Goal: Information Seeking & Learning: Learn about a topic

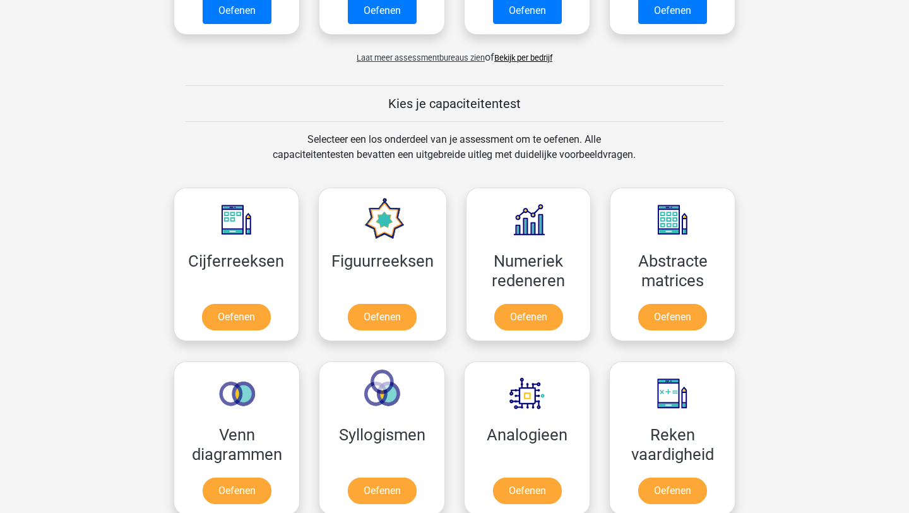
scroll to position [363, 0]
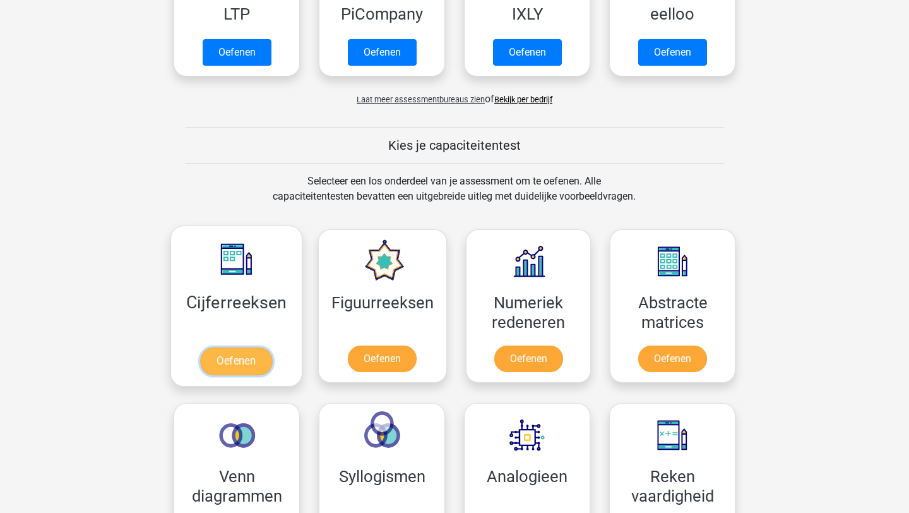
click at [244, 347] on link "Oefenen" at bounding box center [236, 361] width 72 height 28
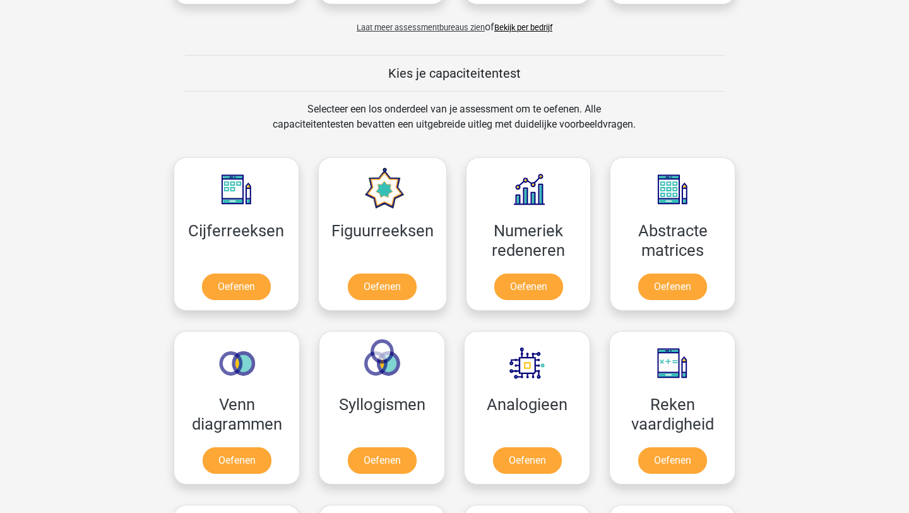
scroll to position [477, 0]
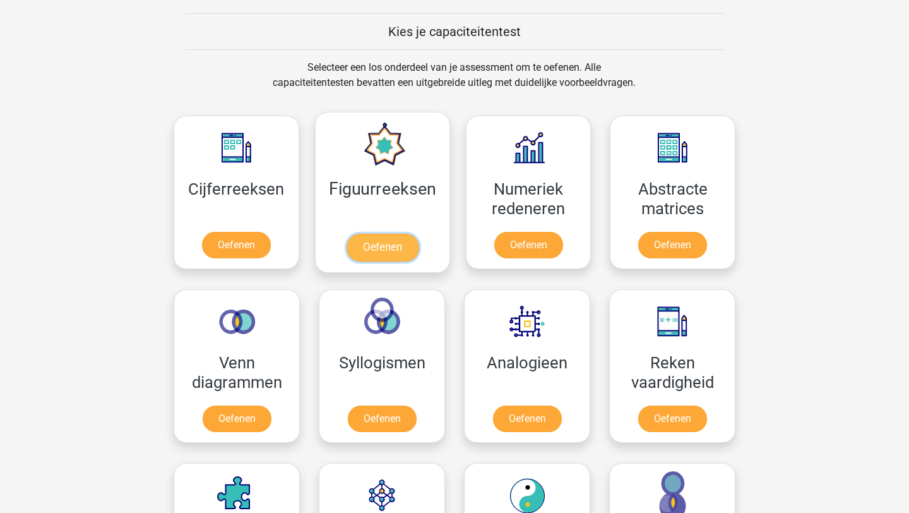
click at [388, 243] on link "Oefenen" at bounding box center [382, 248] width 72 height 28
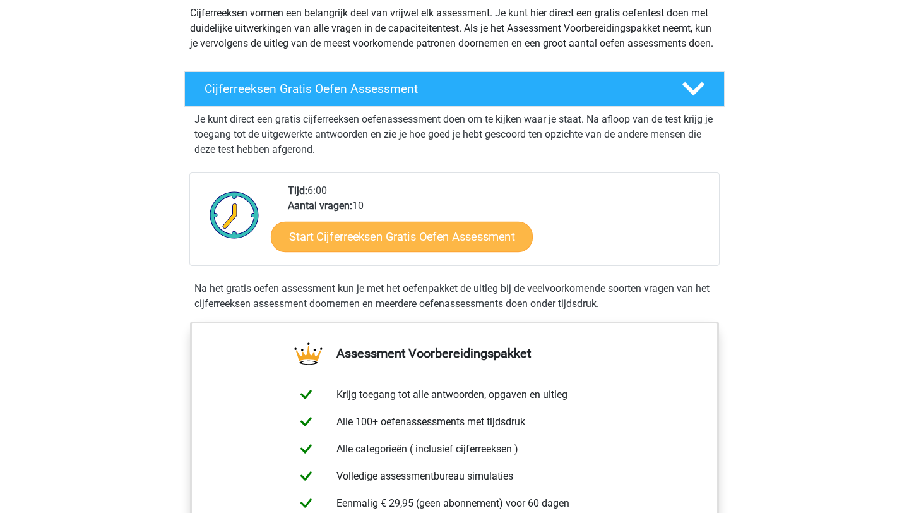
scroll to position [205, 0]
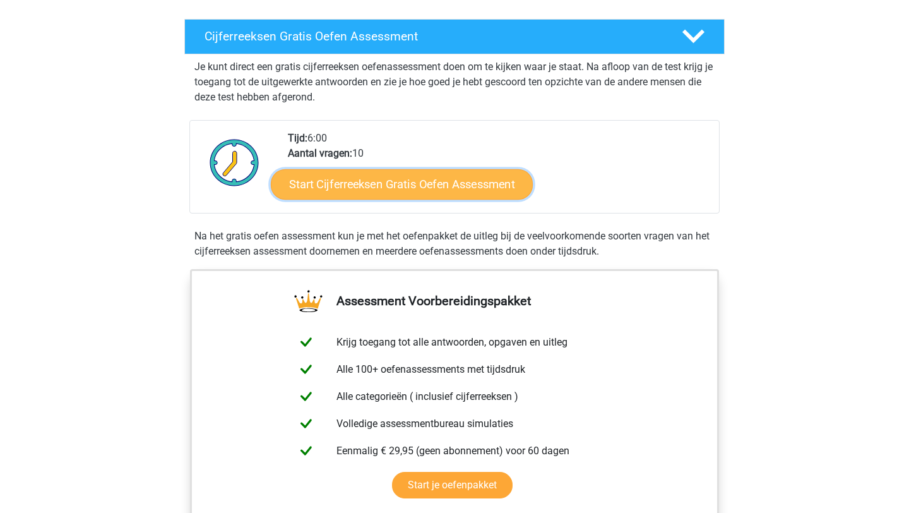
click at [397, 197] on link "Start Cijferreeksen Gratis Oefen Assessment" at bounding box center [402, 184] width 262 height 30
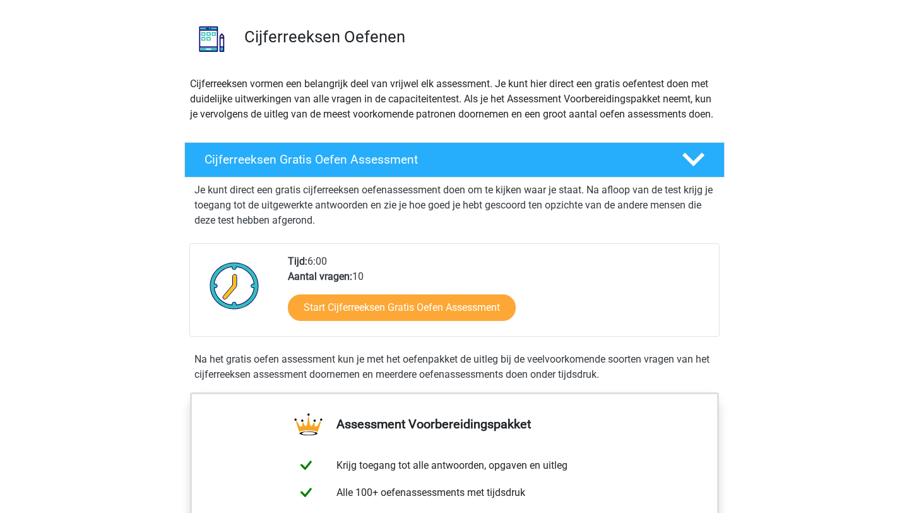
scroll to position [0, 0]
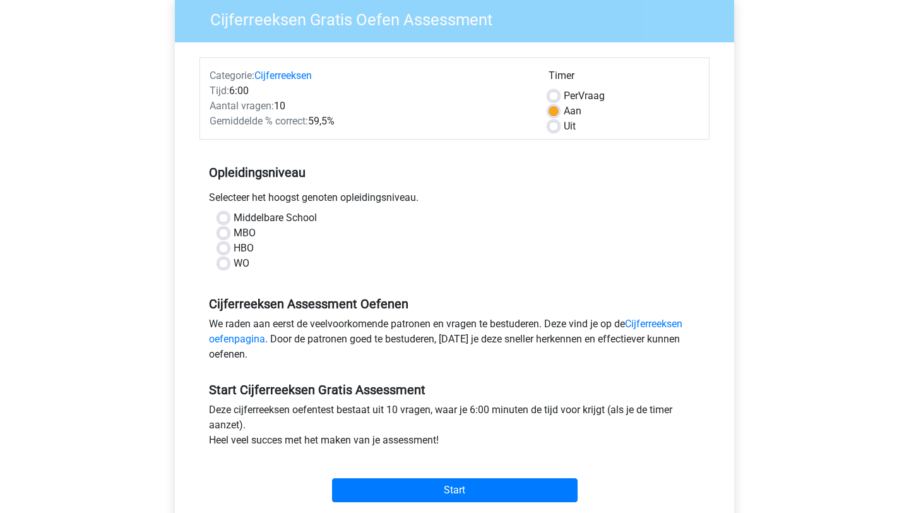
scroll to position [117, 0]
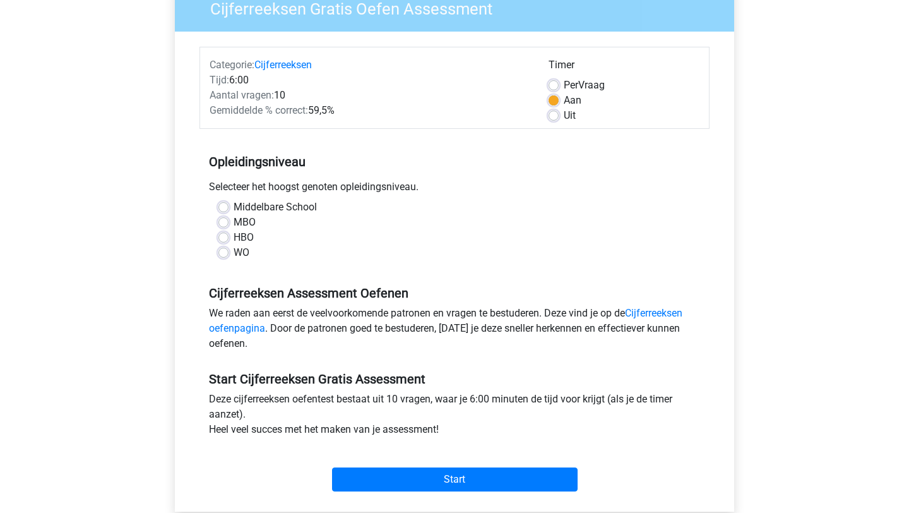
click at [229, 234] on div "HBO" at bounding box center [454, 237] width 472 height 15
click at [234, 235] on label "HBO" at bounding box center [244, 237] width 20 height 15
click at [227, 235] on input "HBO" at bounding box center [223, 236] width 10 height 13
radio input "true"
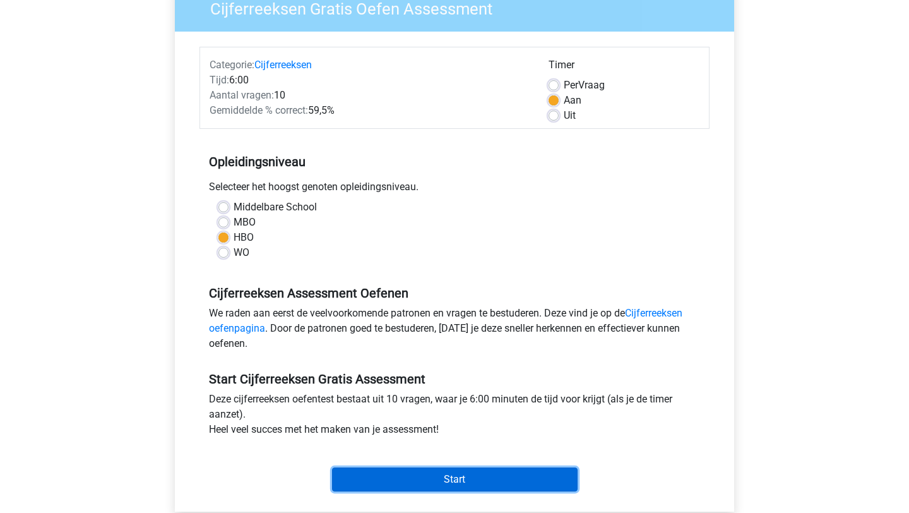
click at [445, 479] on input "Start" at bounding box center [455, 479] width 246 height 24
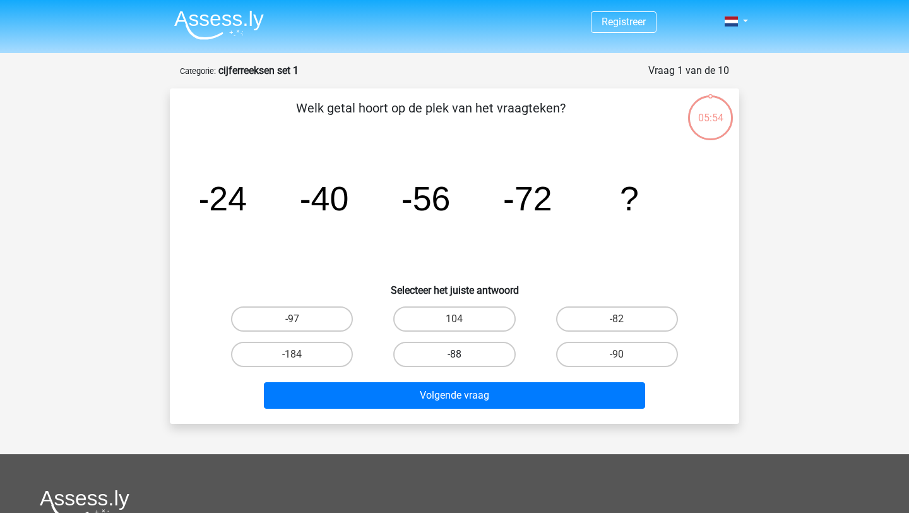
click at [472, 351] on label "-88" at bounding box center [454, 354] width 122 height 25
click at [463, 354] on input "-88" at bounding box center [459, 358] width 8 height 8
radio input "true"
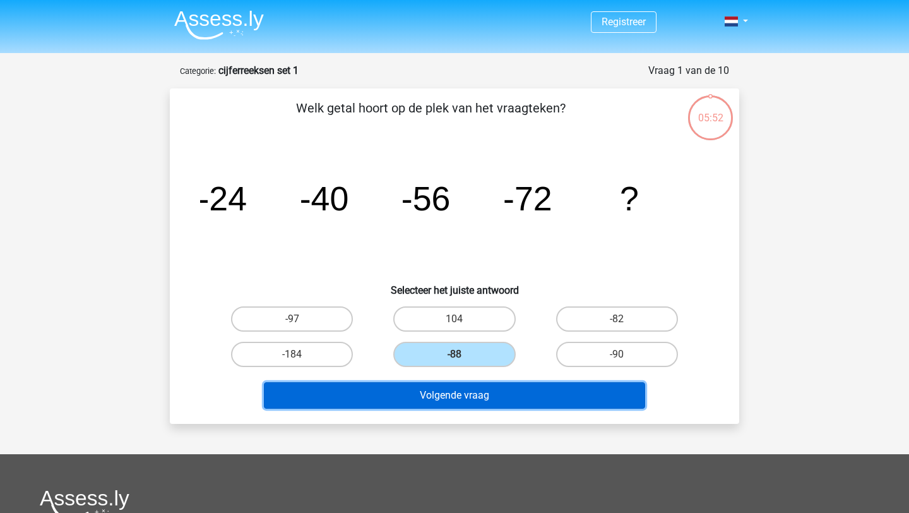
click at [523, 398] on button "Volgende vraag" at bounding box center [455, 395] width 382 height 27
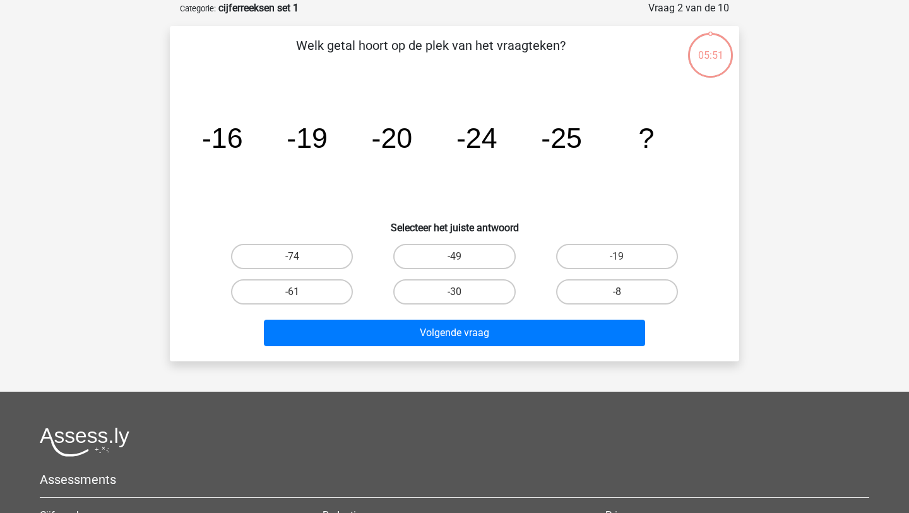
scroll to position [63, 0]
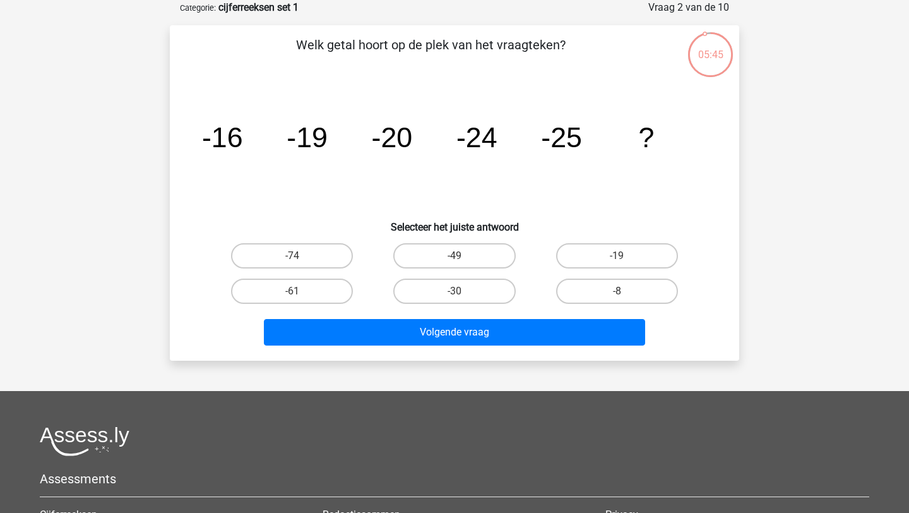
click at [461, 298] on input "-30" at bounding box center [459, 295] width 8 height 8
radio input "true"
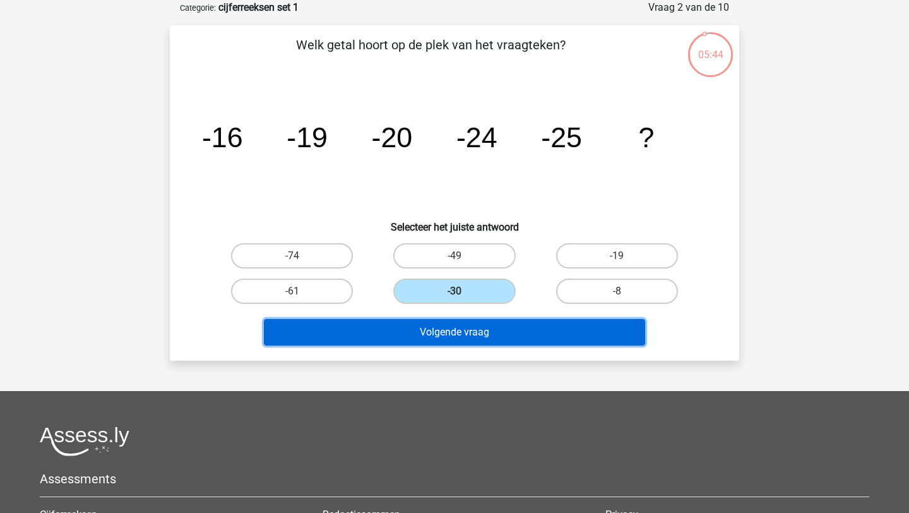
click at [465, 335] on button "Volgende vraag" at bounding box center [455, 332] width 382 height 27
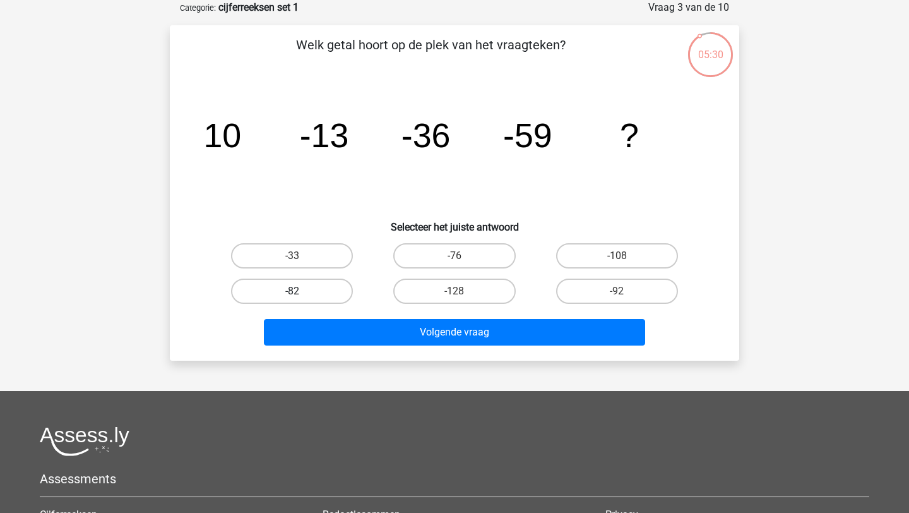
click at [303, 293] on label "-82" at bounding box center [292, 290] width 122 height 25
click at [301, 293] on input "-82" at bounding box center [296, 295] width 8 height 8
radio input "true"
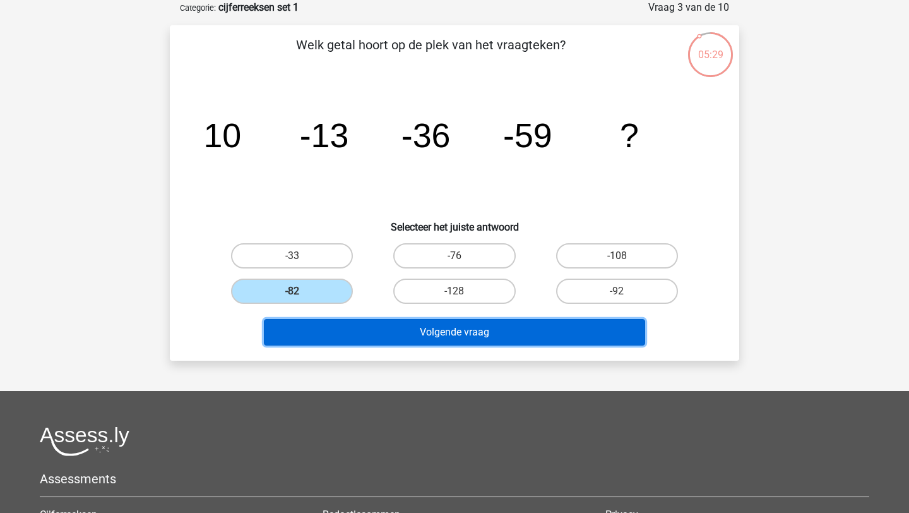
click at [484, 331] on button "Volgende vraag" at bounding box center [455, 332] width 382 height 27
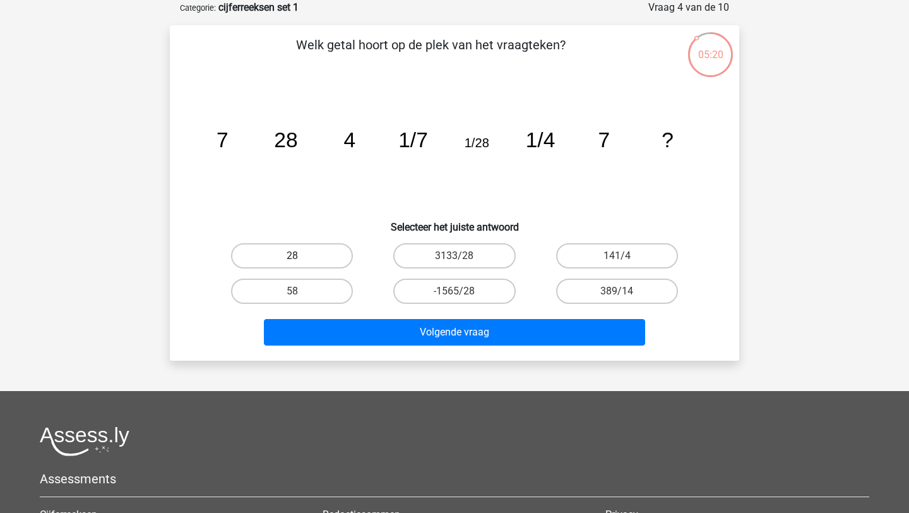
click at [323, 254] on label "28" at bounding box center [292, 255] width 122 height 25
click at [301, 256] on input "28" at bounding box center [296, 260] width 8 height 8
radio input "true"
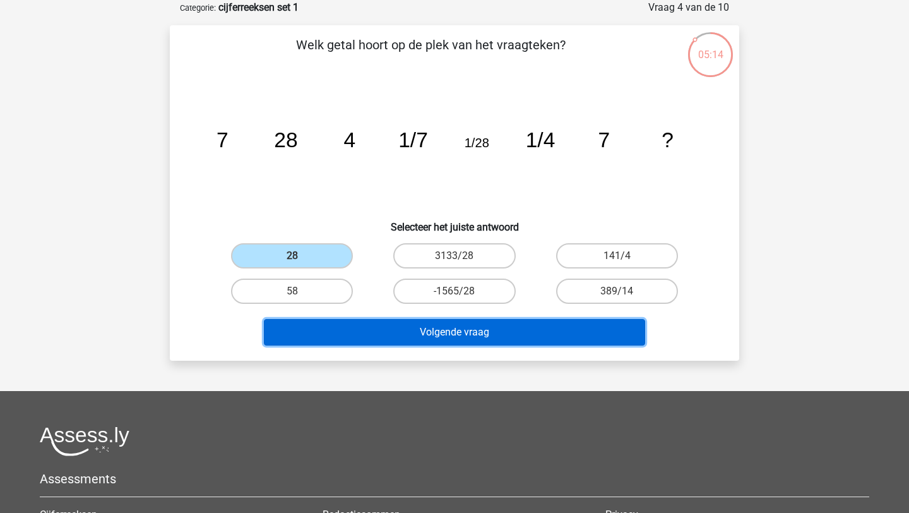
click at [479, 337] on button "Volgende vraag" at bounding box center [455, 332] width 382 height 27
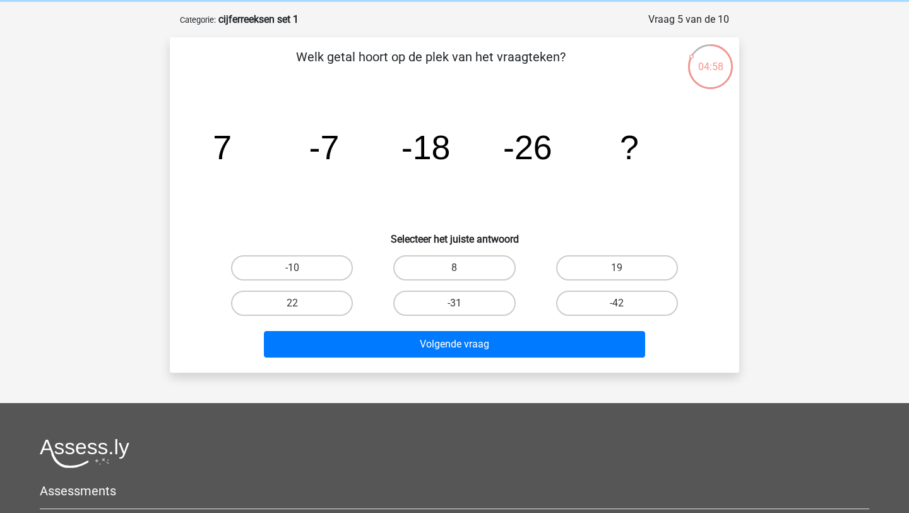
scroll to position [47, 0]
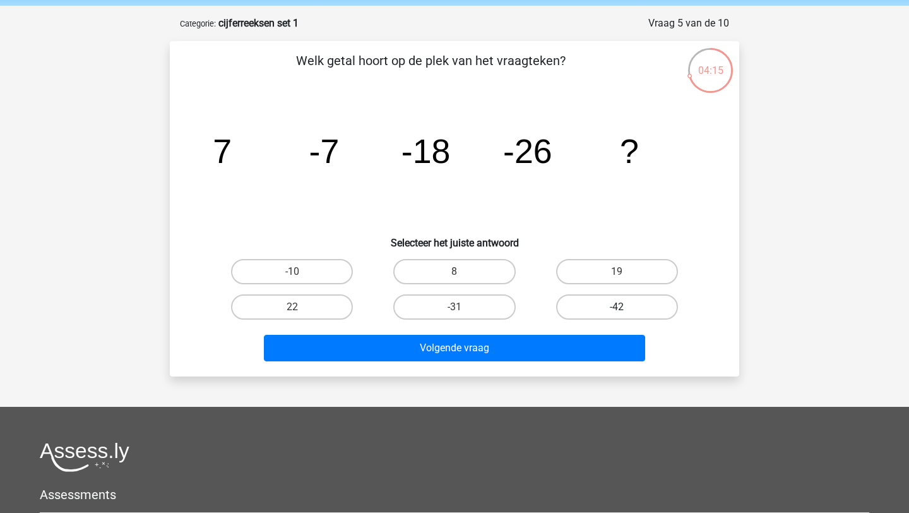
click at [589, 309] on label "-42" at bounding box center [617, 306] width 122 height 25
click at [617, 309] on input "-42" at bounding box center [621, 311] width 8 height 8
radio input "true"
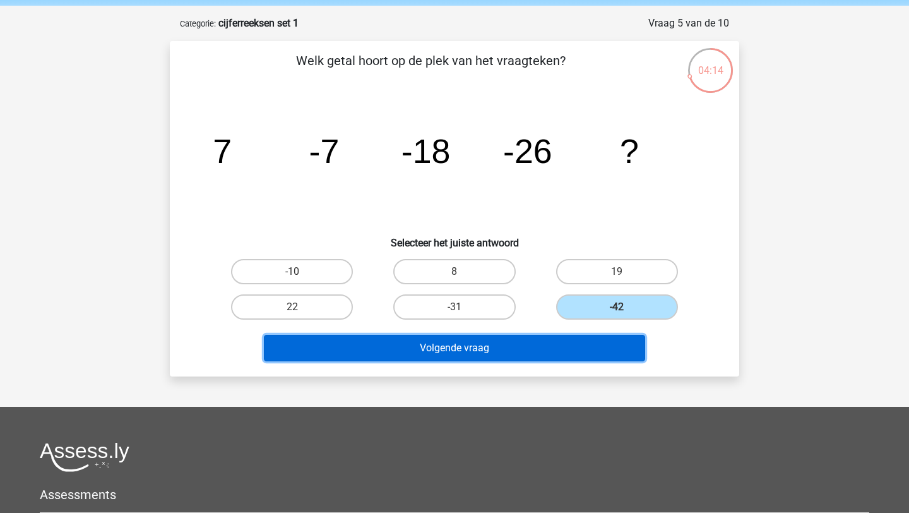
click at [543, 342] on button "Volgende vraag" at bounding box center [455, 348] width 382 height 27
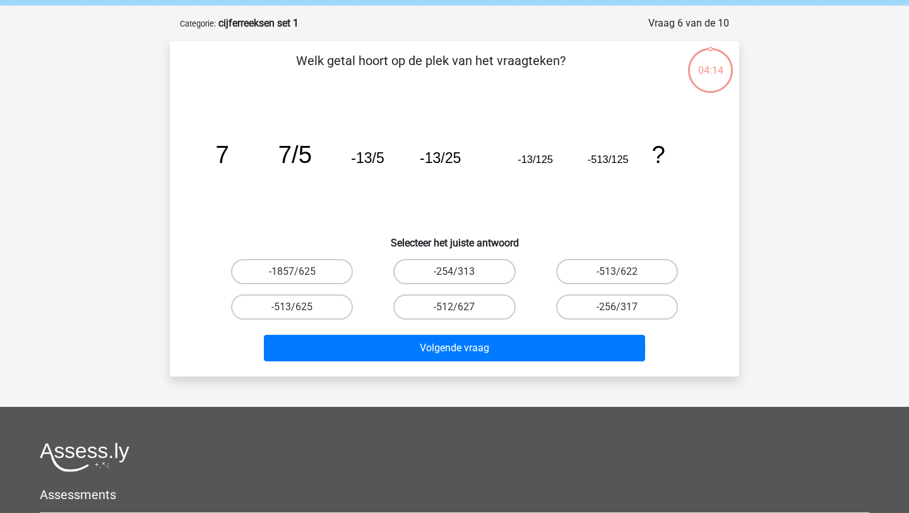
scroll to position [63, 0]
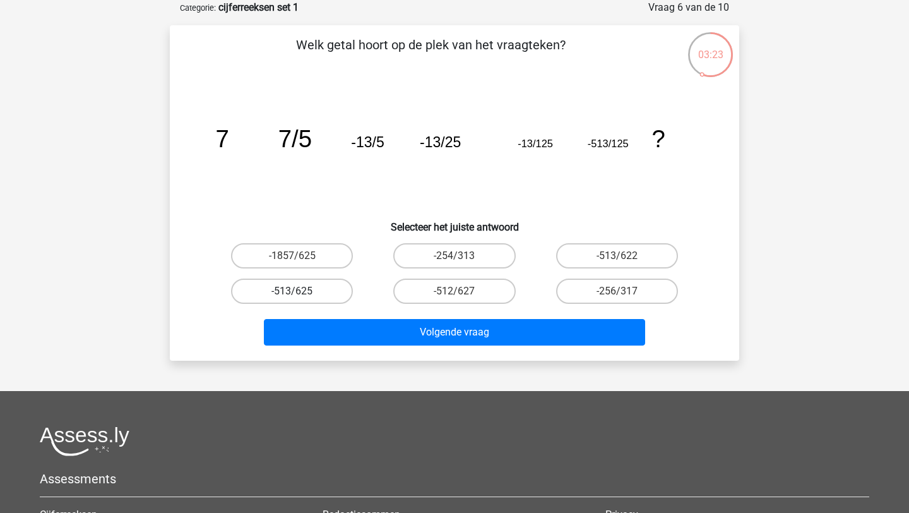
click at [341, 292] on label "-513/625" at bounding box center [292, 290] width 122 height 25
click at [301, 292] on input "-513/625" at bounding box center [296, 295] width 8 height 8
radio input "true"
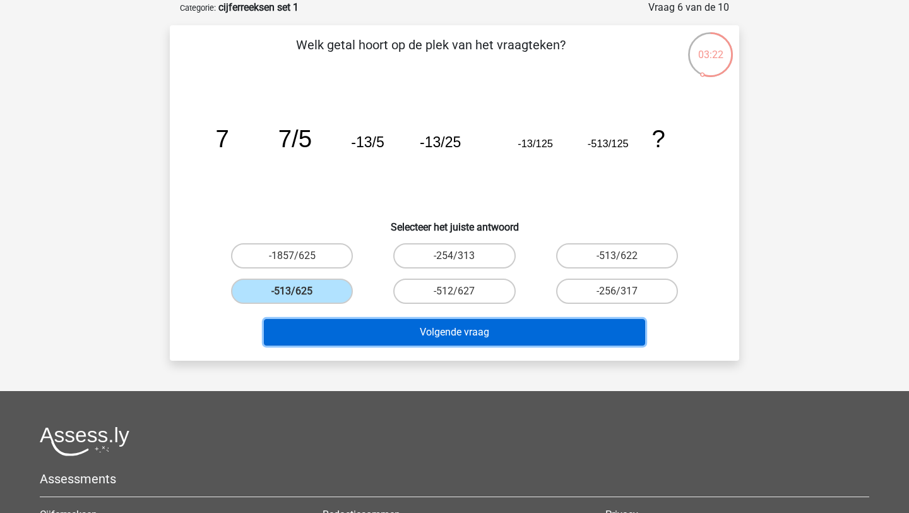
click at [437, 332] on button "Volgende vraag" at bounding box center [455, 332] width 382 height 27
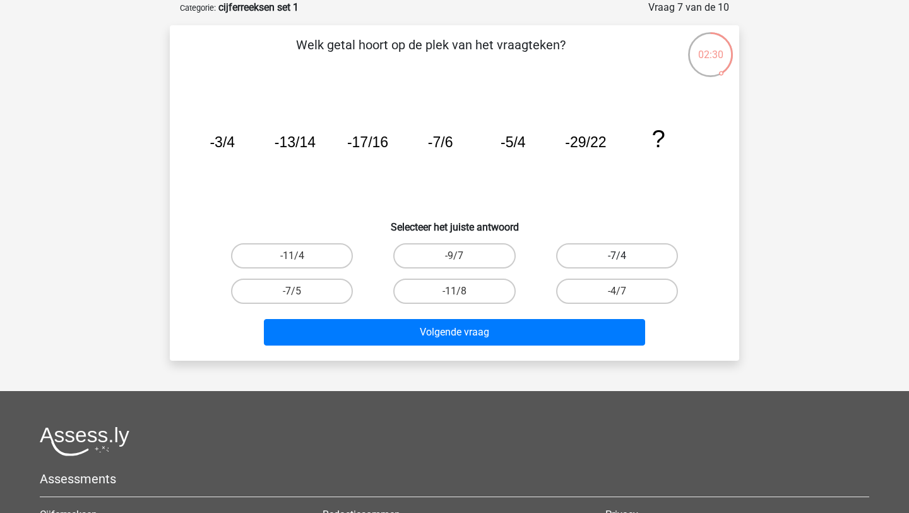
click at [601, 263] on label "-7/4" at bounding box center [617, 255] width 122 height 25
click at [617, 263] on input "-7/4" at bounding box center [621, 260] width 8 height 8
radio input "true"
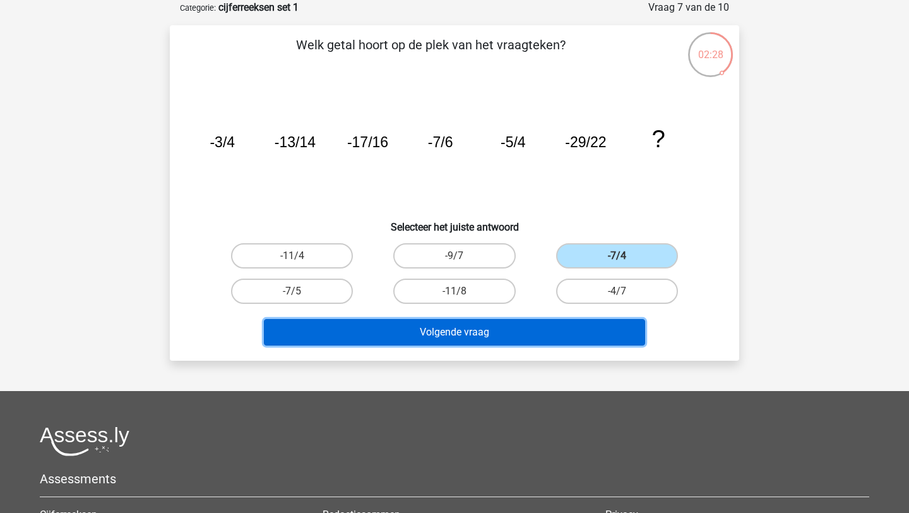
click at [540, 337] on button "Volgende vraag" at bounding box center [455, 332] width 382 height 27
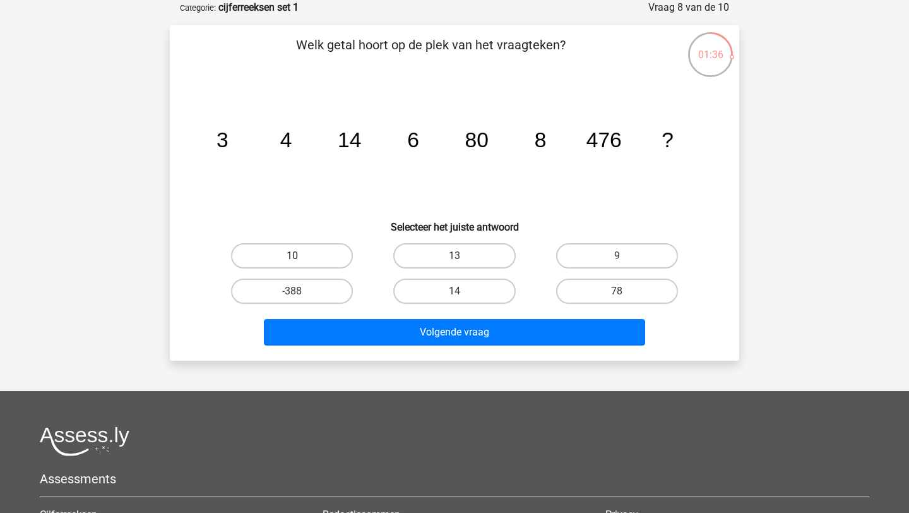
click at [313, 261] on label "10" at bounding box center [292, 255] width 122 height 25
click at [301, 261] on input "10" at bounding box center [296, 260] width 8 height 8
radio input "true"
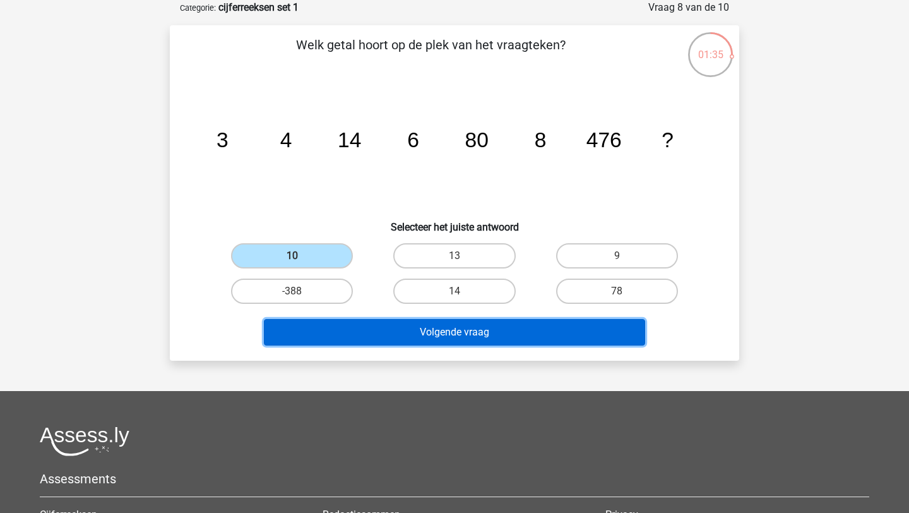
click at [373, 331] on button "Volgende vraag" at bounding box center [455, 332] width 382 height 27
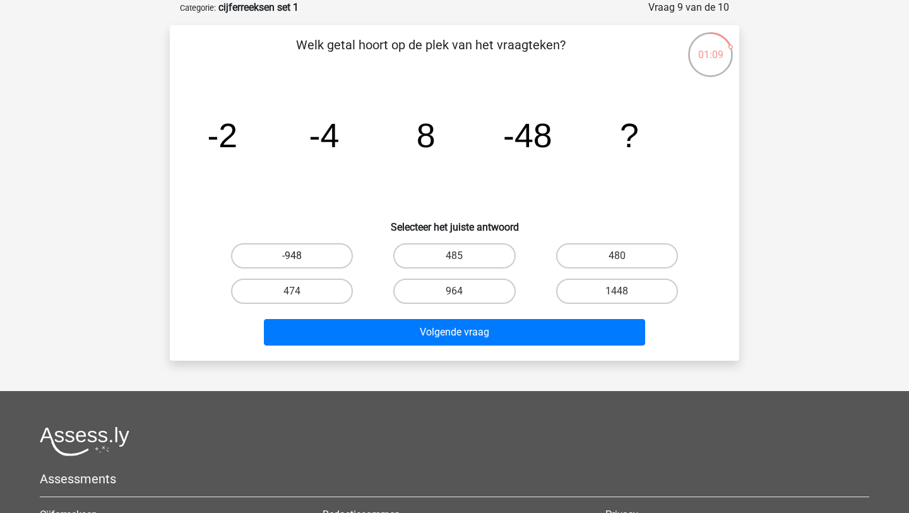
click at [333, 263] on label "-948" at bounding box center [292, 255] width 122 height 25
click at [301, 263] on input "-948" at bounding box center [296, 260] width 8 height 8
radio input "true"
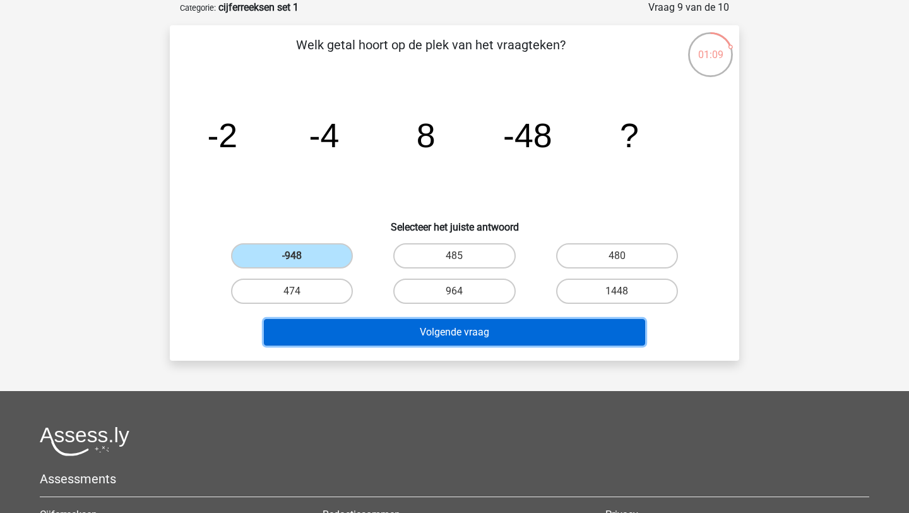
click at [430, 323] on button "Volgende vraag" at bounding box center [455, 332] width 382 height 27
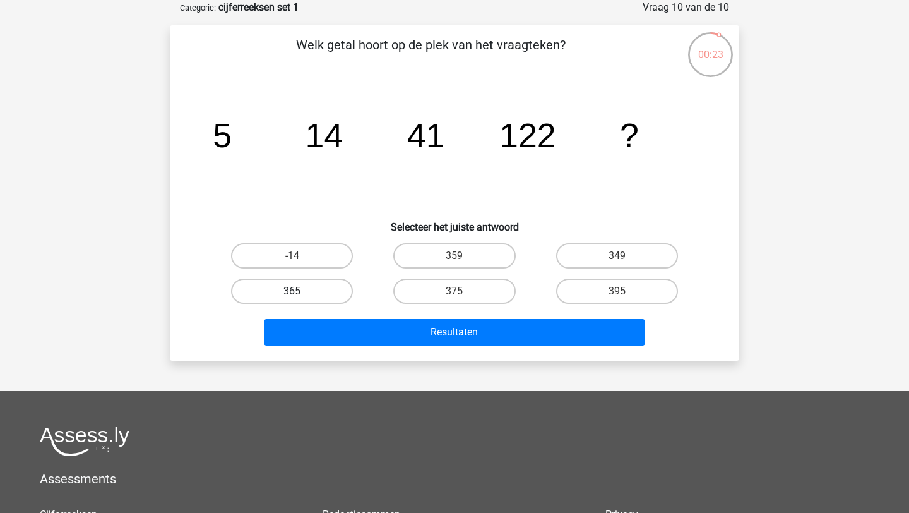
click at [321, 289] on label "365" at bounding box center [292, 290] width 122 height 25
click at [301, 291] on input "365" at bounding box center [296, 295] width 8 height 8
radio input "true"
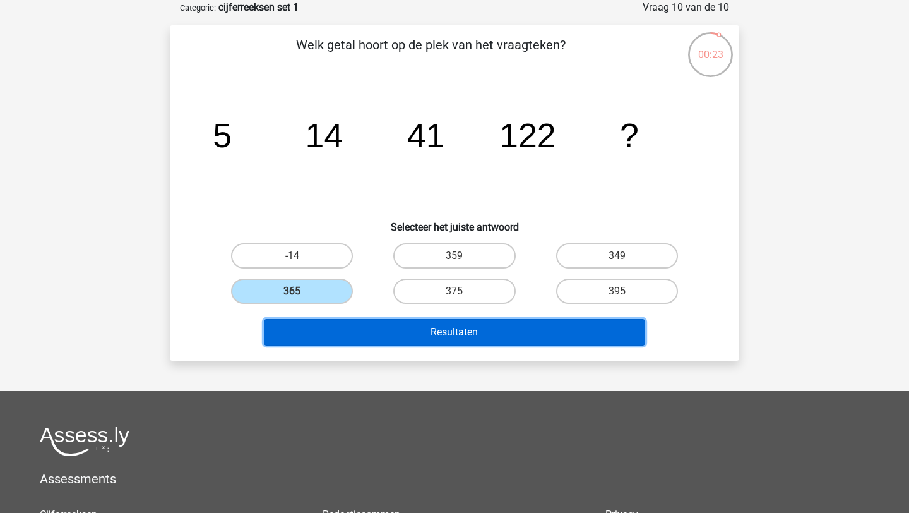
click at [397, 335] on button "Resultaten" at bounding box center [455, 332] width 382 height 27
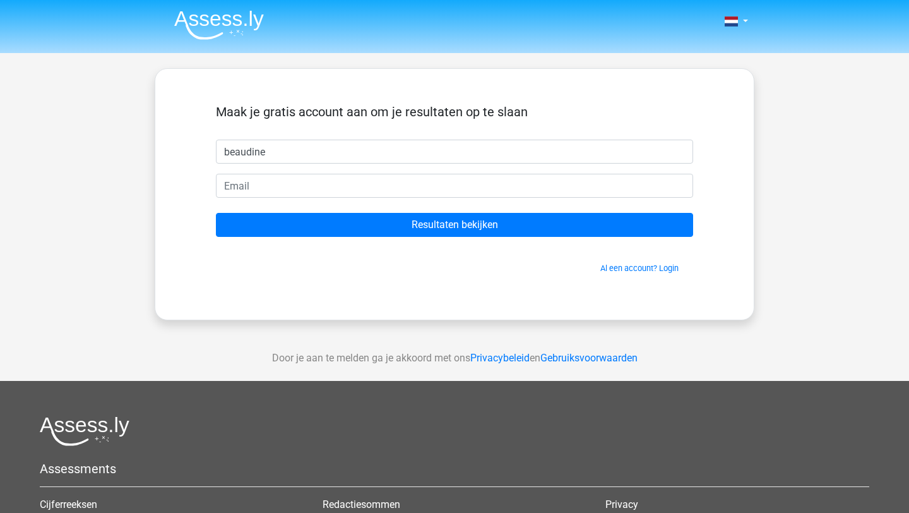
type input "Beaudine"
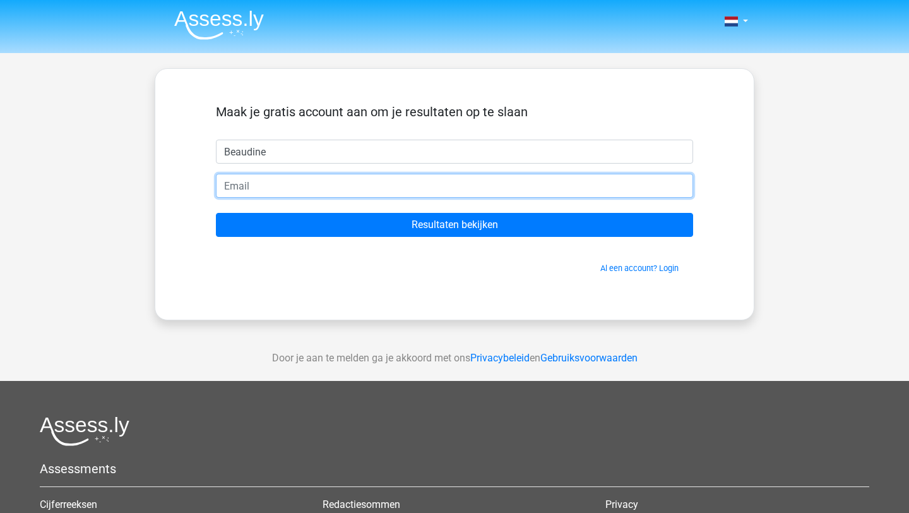
click at [308, 178] on input "email" at bounding box center [454, 186] width 477 height 24
type input "[EMAIL_ADDRESS][DOMAIN_NAME]"
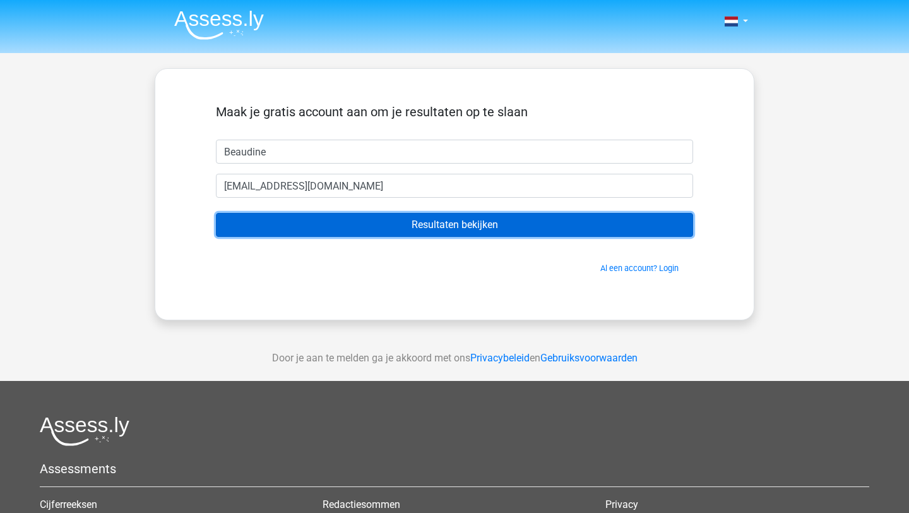
click at [346, 229] on input "Resultaten bekijken" at bounding box center [454, 225] width 477 height 24
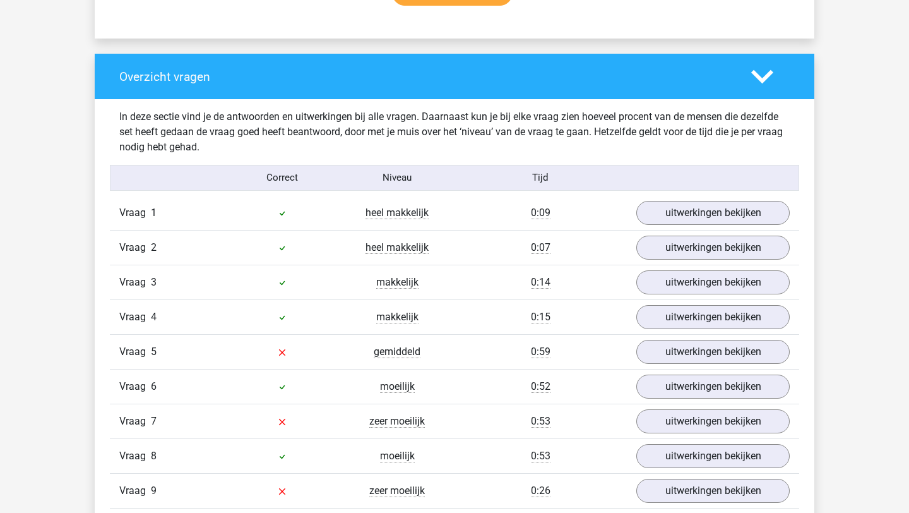
scroll to position [1013, 0]
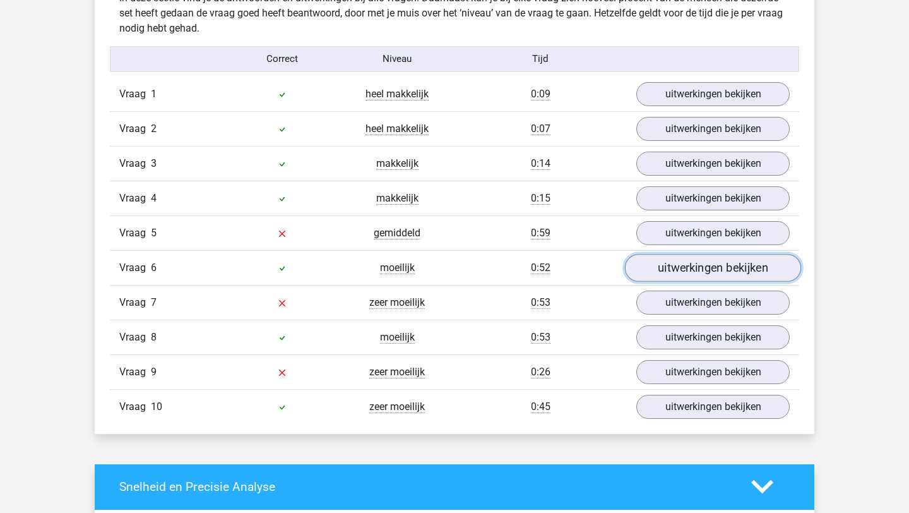
click at [676, 272] on link "uitwerkingen bekijken" at bounding box center [713, 268] width 176 height 28
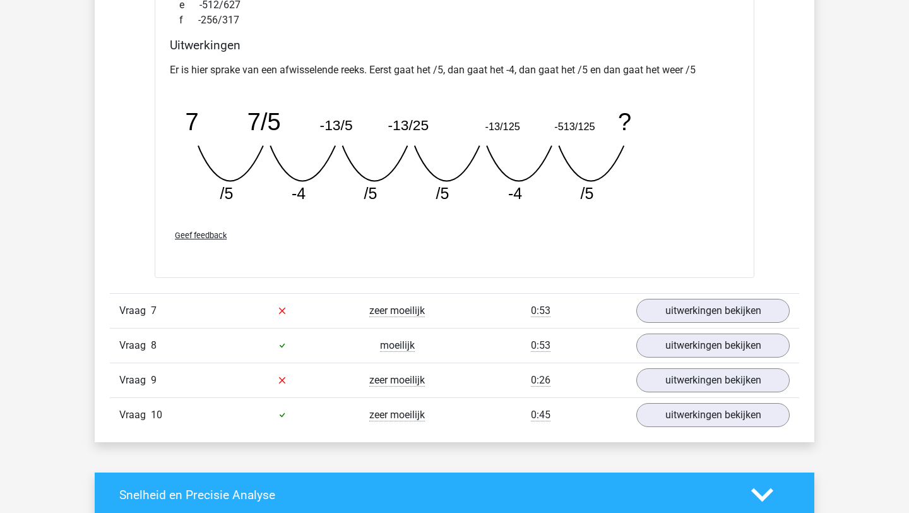
scroll to position [1562, 0]
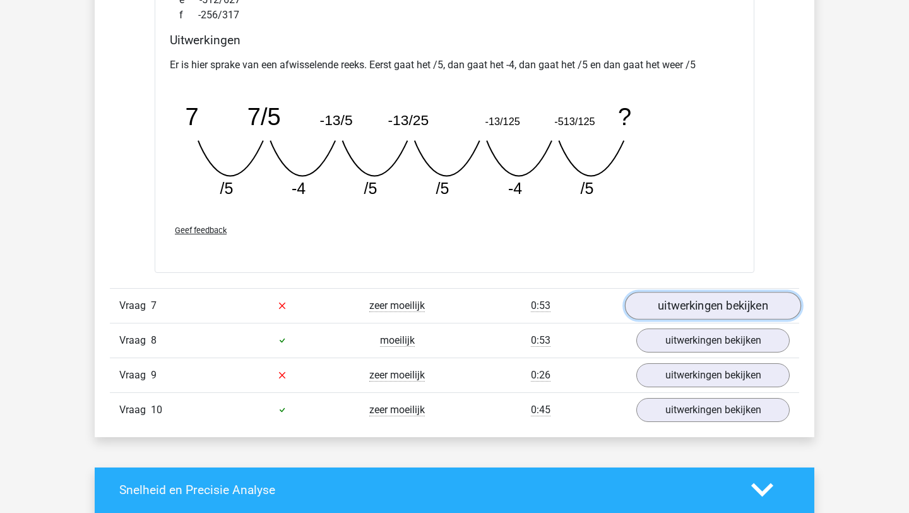
click at [688, 310] on link "uitwerkingen bekijken" at bounding box center [713, 306] width 176 height 28
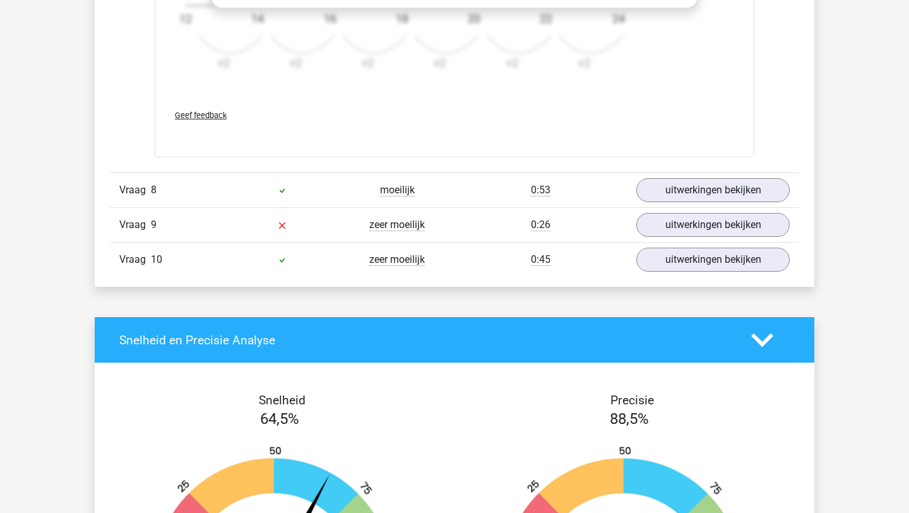
scroll to position [2495, 0]
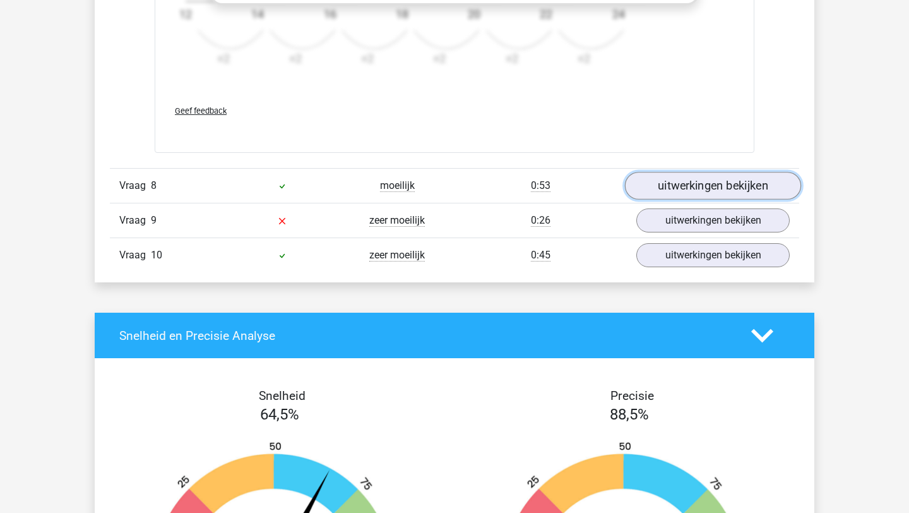
click at [682, 188] on link "uitwerkingen bekijken" at bounding box center [713, 186] width 176 height 28
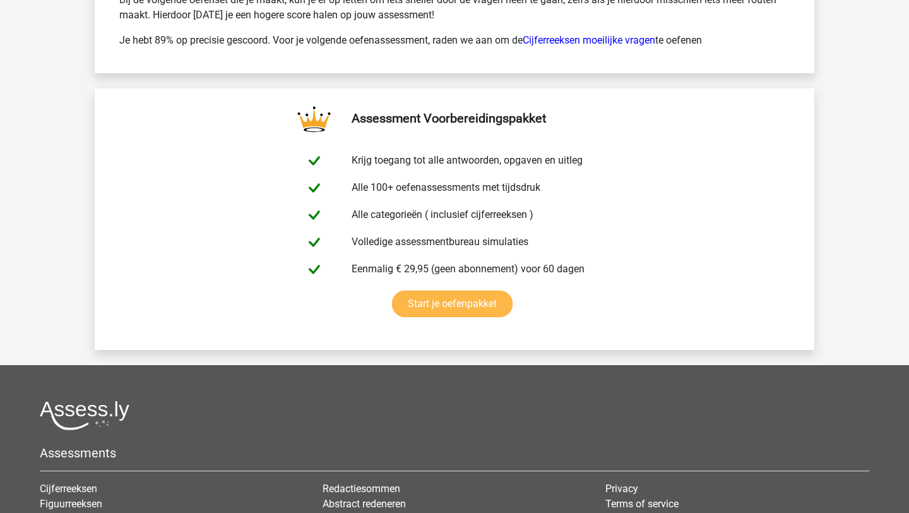
scroll to position [3734, 0]
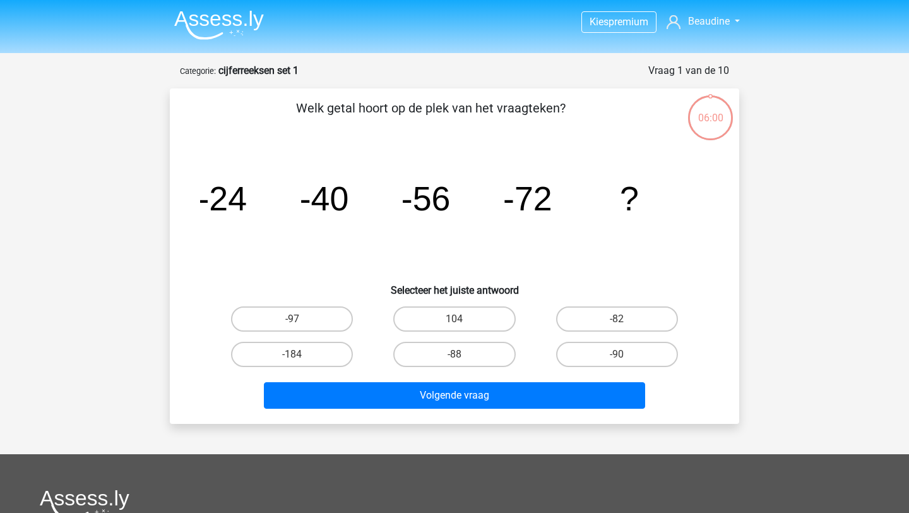
scroll to position [63, 0]
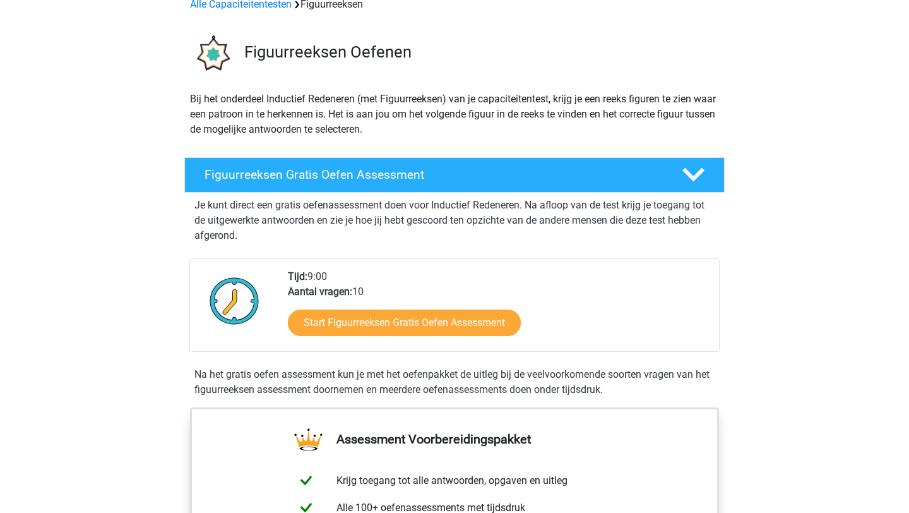
scroll to position [182, 0]
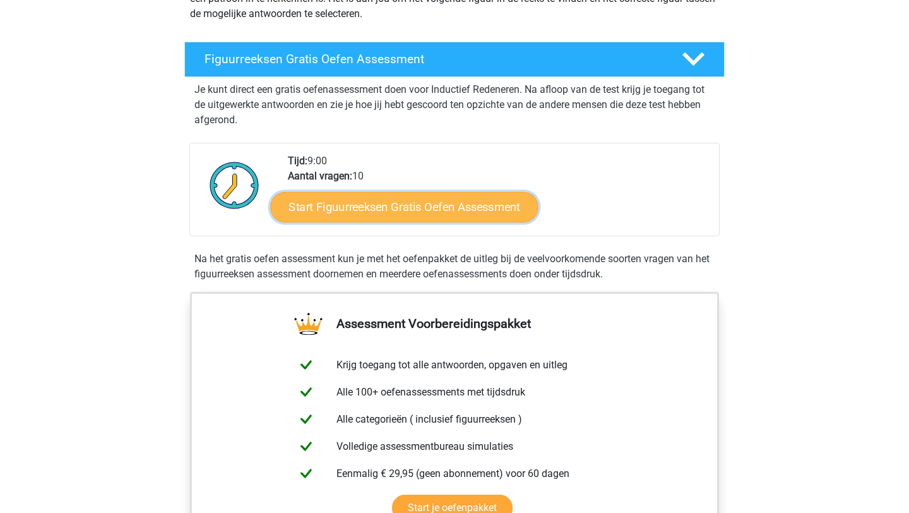
click at [483, 213] on link "Start Figuurreeksen Gratis Oefen Assessment" at bounding box center [405, 206] width 268 height 30
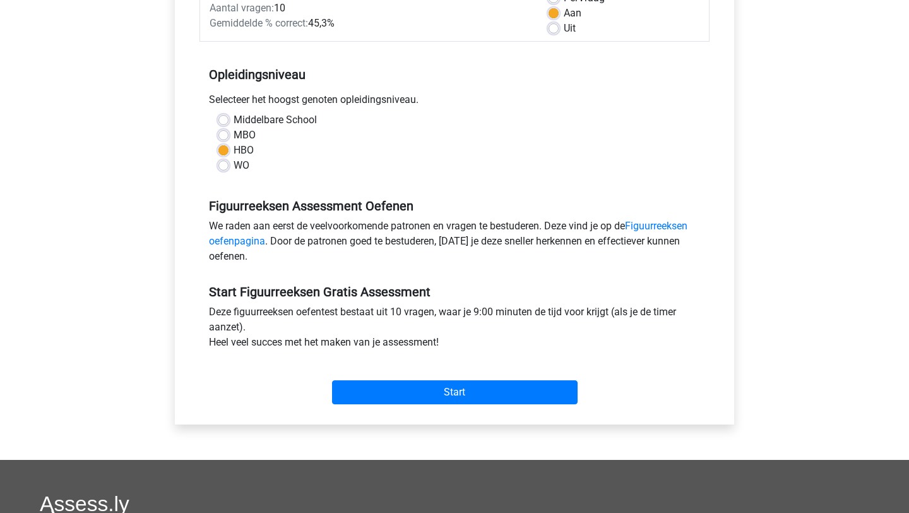
scroll to position [310, 0]
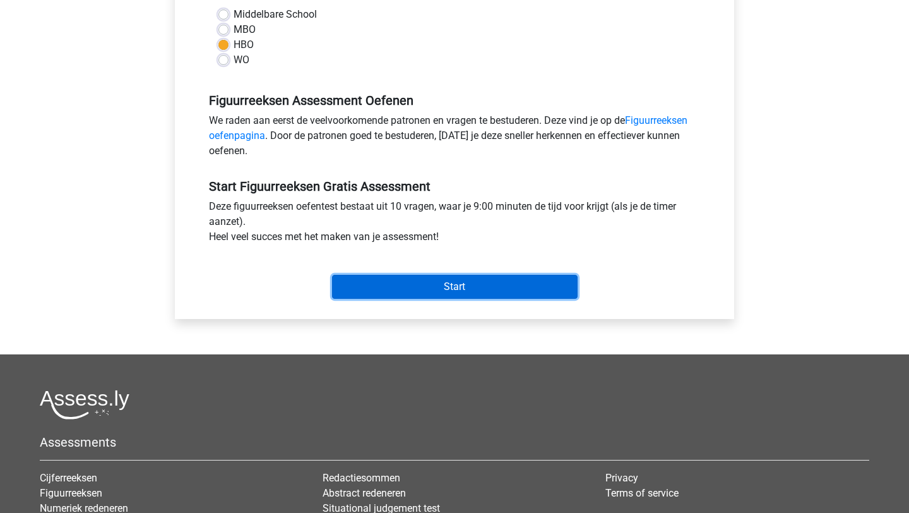
click at [462, 285] on input "Start" at bounding box center [455, 287] width 246 height 24
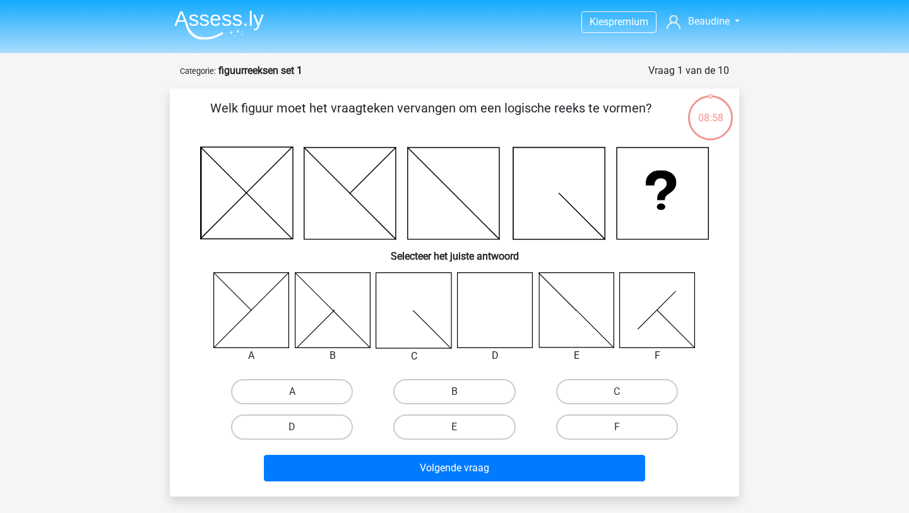
click at [458, 295] on icon at bounding box center [495, 309] width 75 height 75
click at [292, 423] on label "D" at bounding box center [292, 426] width 122 height 25
click at [292, 427] on input "D" at bounding box center [296, 431] width 8 height 8
radio input "true"
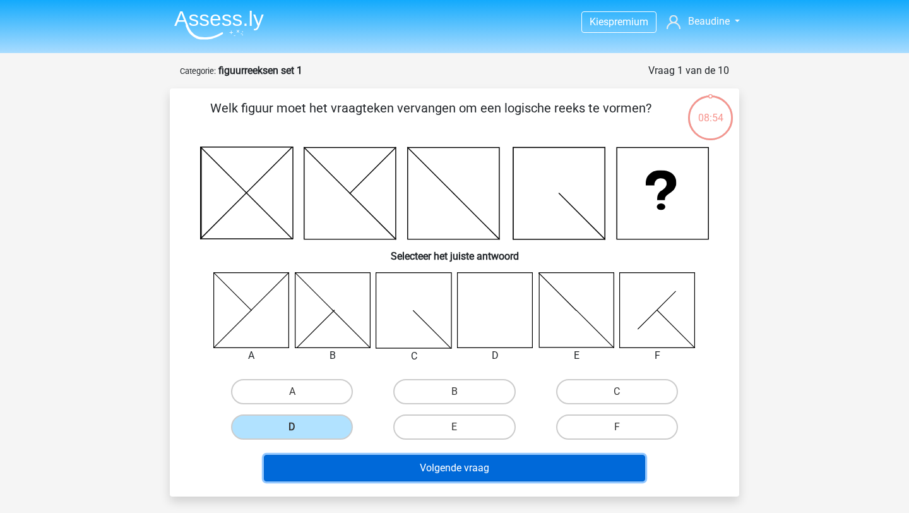
click at [455, 469] on button "Volgende vraag" at bounding box center [455, 468] width 382 height 27
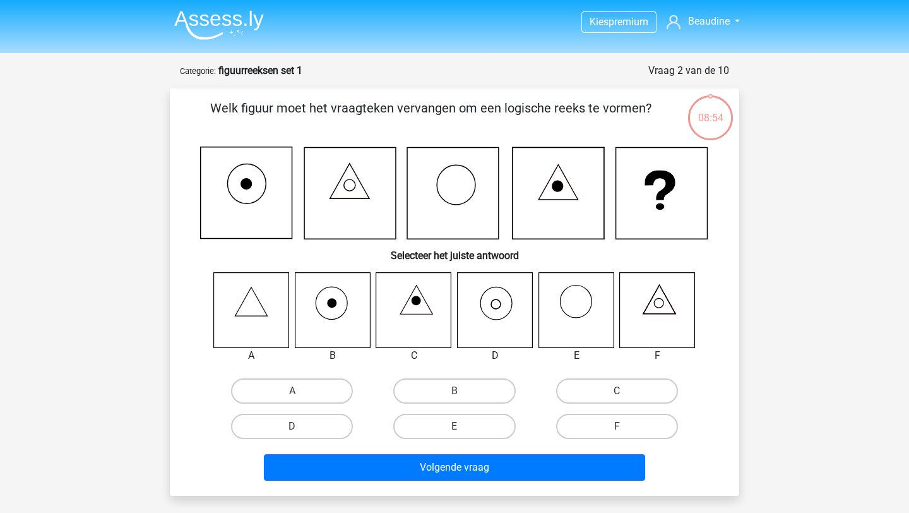
scroll to position [63, 0]
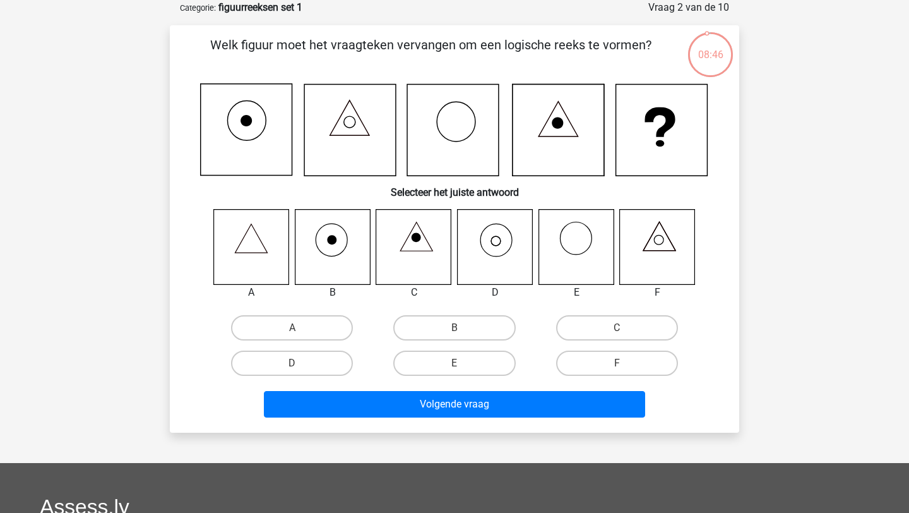
click at [489, 251] on icon at bounding box center [495, 246] width 75 height 75
click at [313, 356] on label "D" at bounding box center [292, 362] width 122 height 25
click at [301, 363] on input "D" at bounding box center [296, 367] width 8 height 8
radio input "true"
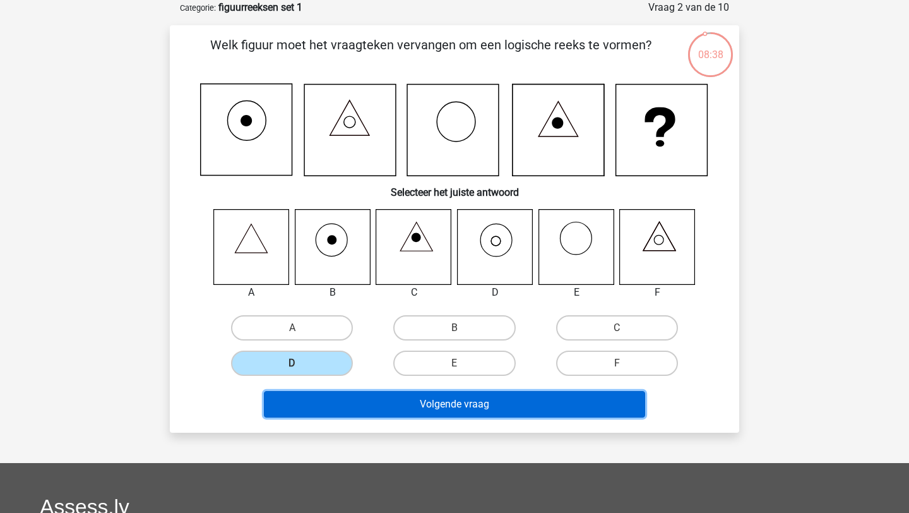
click at [421, 409] on button "Volgende vraag" at bounding box center [455, 404] width 382 height 27
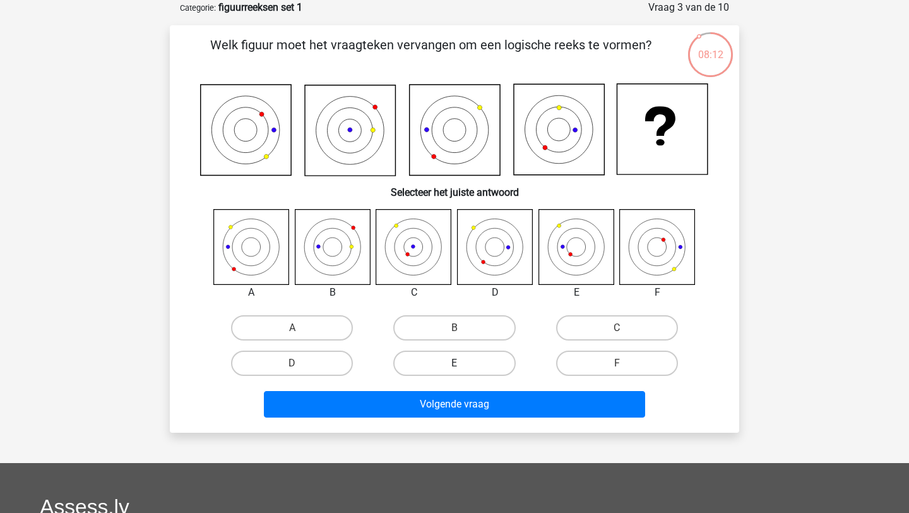
click at [421, 356] on label "E" at bounding box center [454, 362] width 122 height 25
click at [455, 363] on input "E" at bounding box center [459, 367] width 8 height 8
radio input "true"
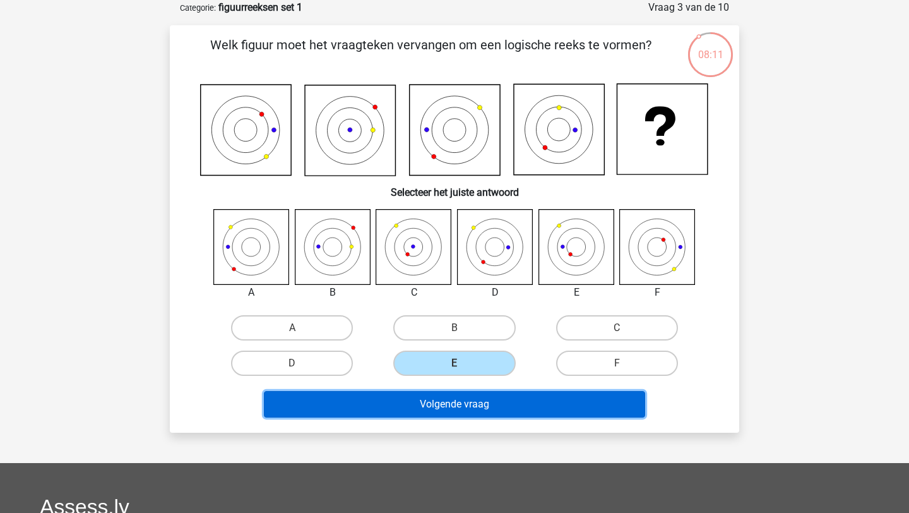
click at [425, 412] on button "Volgende vraag" at bounding box center [455, 404] width 382 height 27
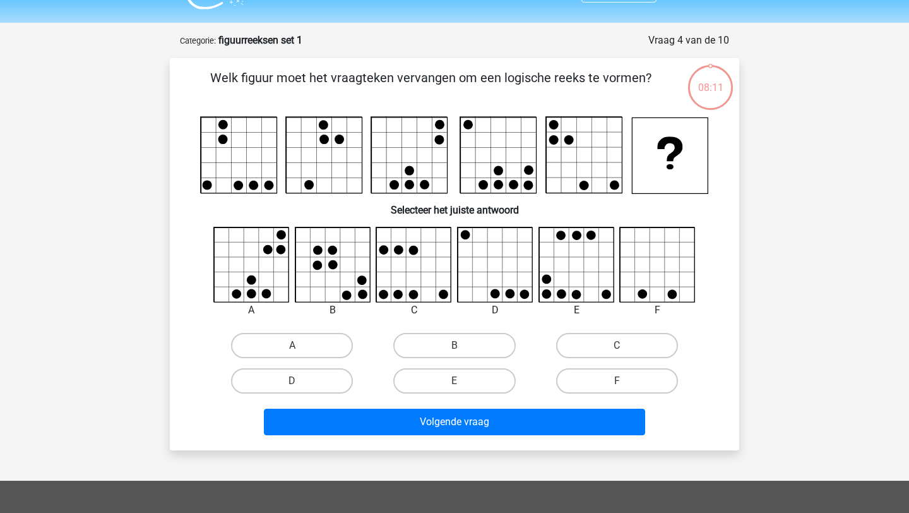
scroll to position [29, 0]
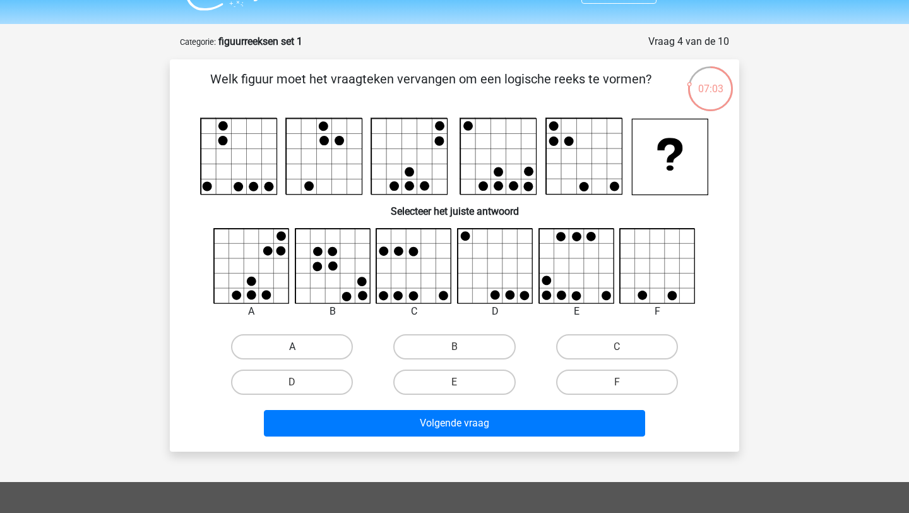
click at [337, 352] on label "A" at bounding box center [292, 346] width 122 height 25
click at [301, 352] on input "A" at bounding box center [296, 351] width 8 height 8
radio input "true"
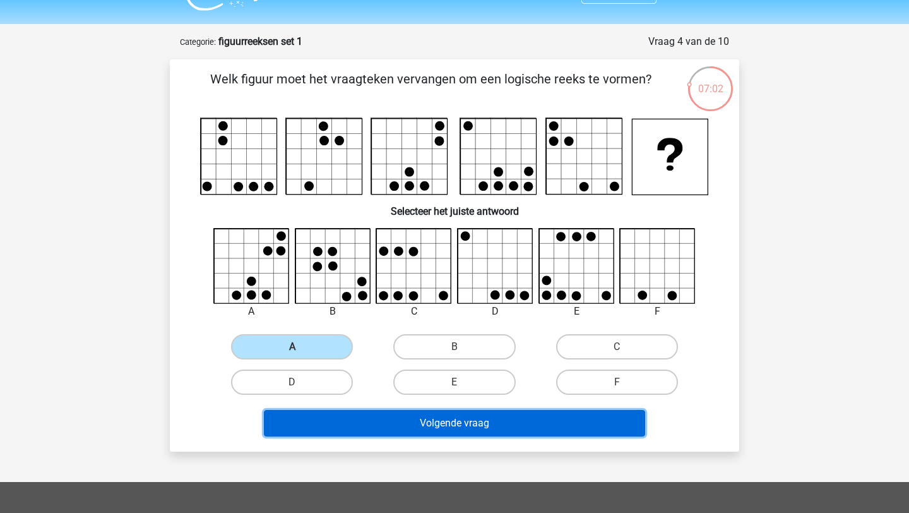
click at [416, 424] on button "Volgende vraag" at bounding box center [455, 423] width 382 height 27
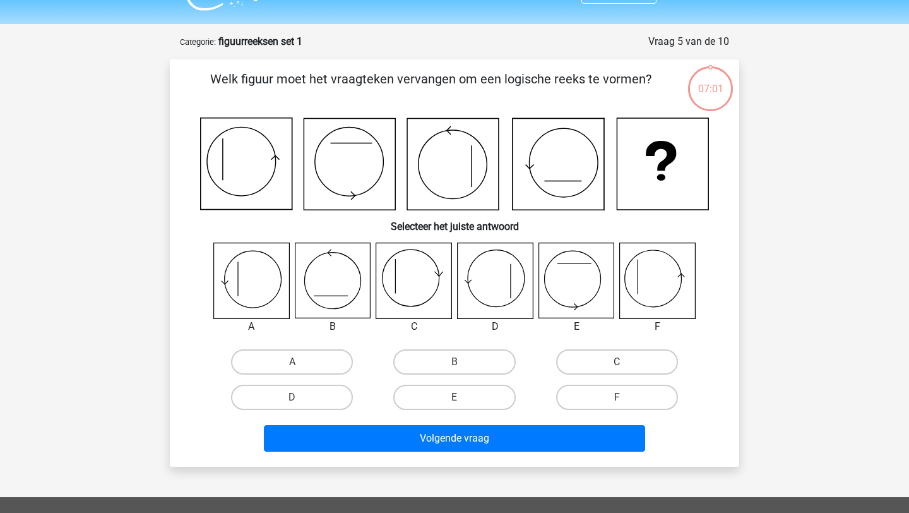
scroll to position [63, 0]
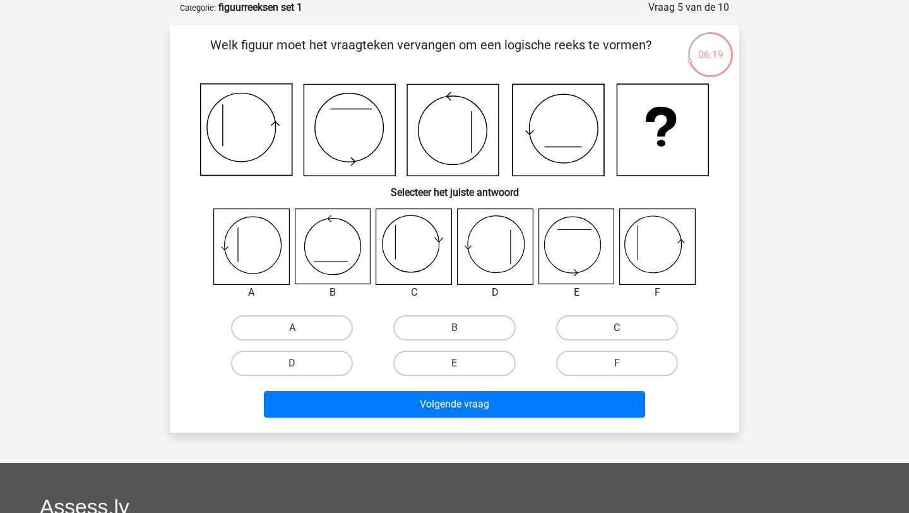
click at [301, 330] on label "A" at bounding box center [292, 327] width 122 height 25
click at [301, 330] on input "A" at bounding box center [296, 332] width 8 height 8
radio input "true"
click at [600, 359] on label "F" at bounding box center [617, 362] width 122 height 25
click at [617, 363] on input "F" at bounding box center [621, 367] width 8 height 8
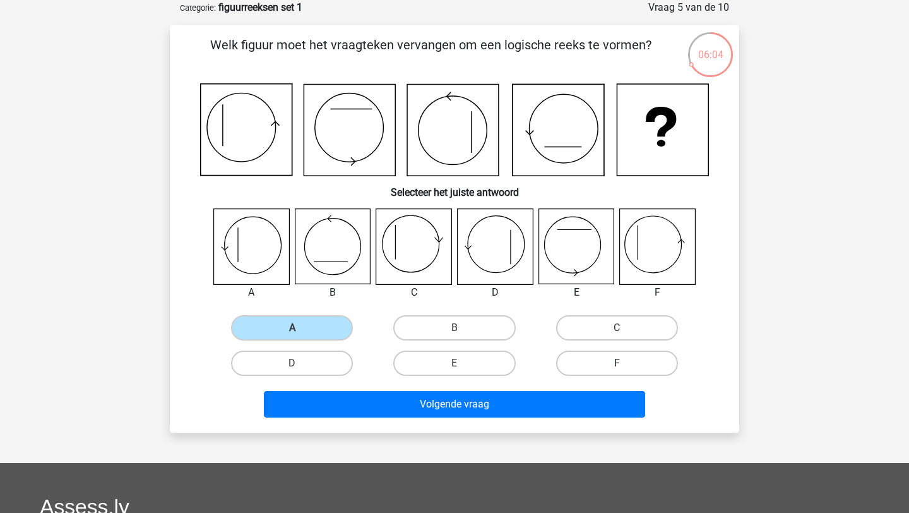
radio input "true"
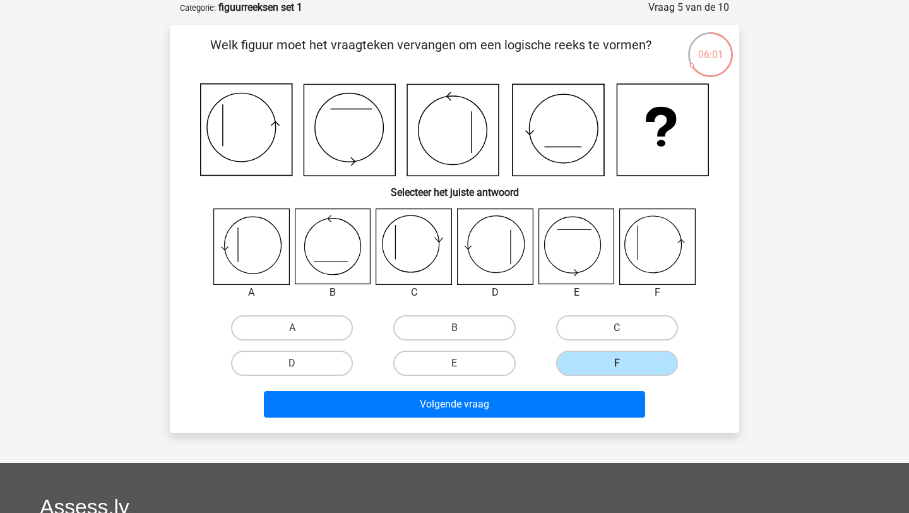
click at [527, 427] on div "Welk figuur moet het vraagteken vervangen om een logische reeks te vormen? Sele…" at bounding box center [455, 228] width 570 height 407
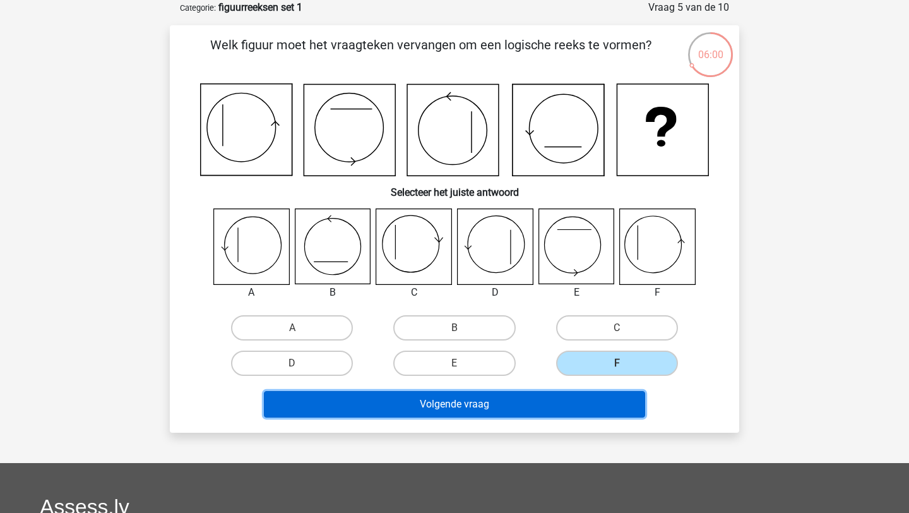
click at [527, 413] on button "Volgende vraag" at bounding box center [455, 404] width 382 height 27
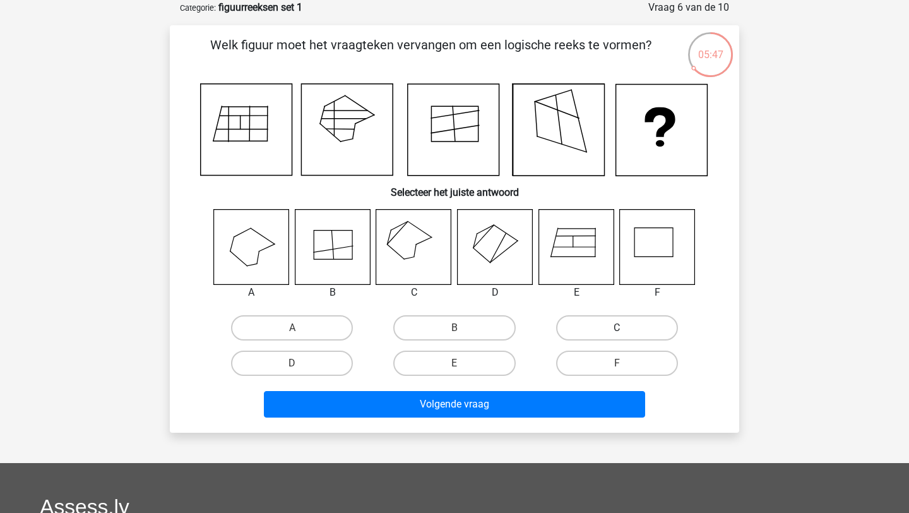
click at [606, 329] on label "C" at bounding box center [617, 327] width 122 height 25
click at [617, 329] on input "C" at bounding box center [621, 332] width 8 height 8
radio input "true"
click at [521, 418] on div "Volgende vraag" at bounding box center [455, 407] width 488 height 32
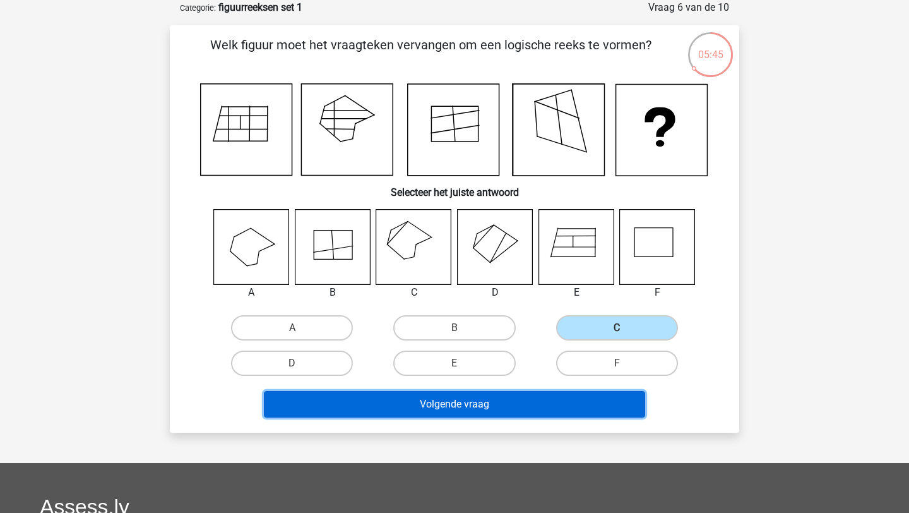
click at [520, 410] on button "Volgende vraag" at bounding box center [455, 404] width 382 height 27
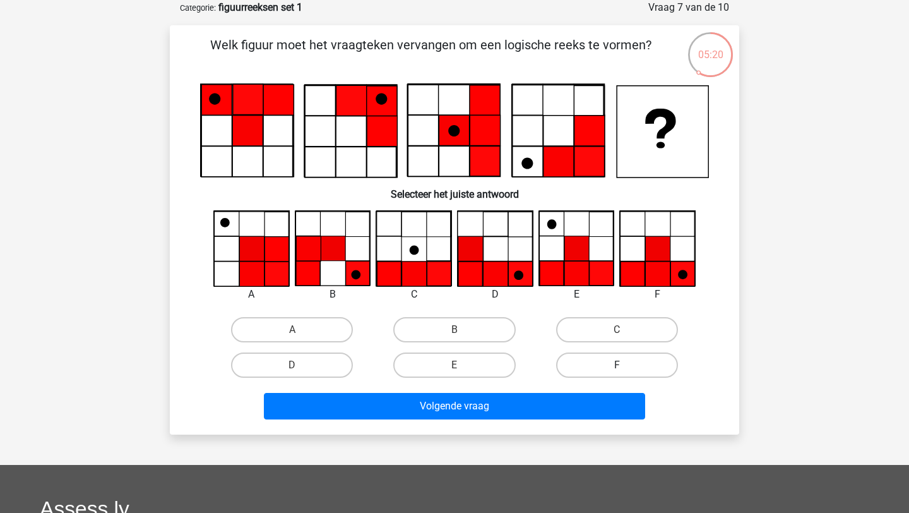
click at [623, 363] on label "F" at bounding box center [617, 364] width 122 height 25
click at [623, 365] on input "F" at bounding box center [621, 369] width 8 height 8
radio input "true"
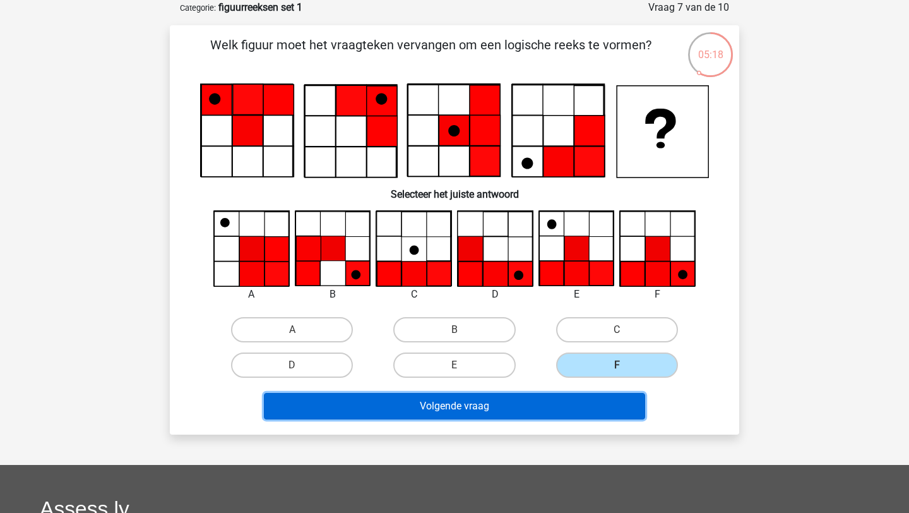
click at [574, 410] on button "Volgende vraag" at bounding box center [455, 406] width 382 height 27
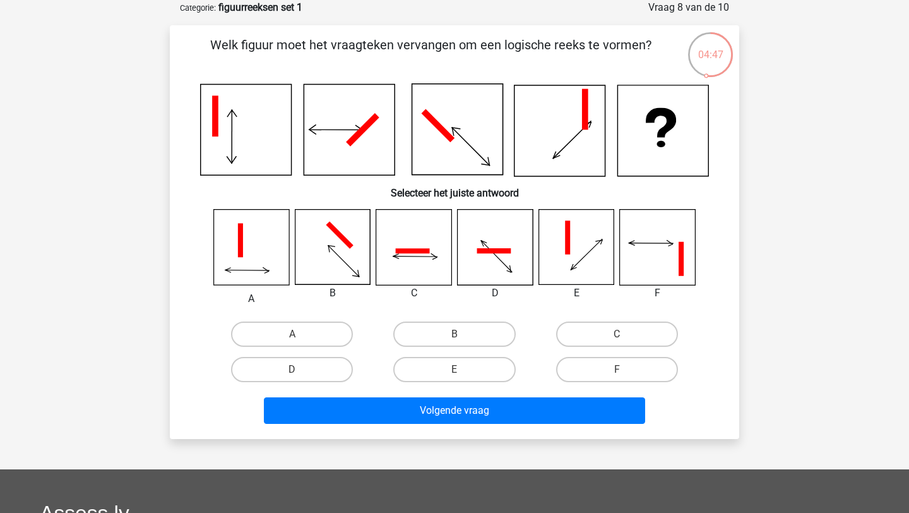
click at [426, 251] on icon at bounding box center [413, 250] width 34 height 5
click at [613, 338] on label "C" at bounding box center [617, 333] width 122 height 25
click at [617, 338] on input "C" at bounding box center [621, 338] width 8 height 8
radio input "true"
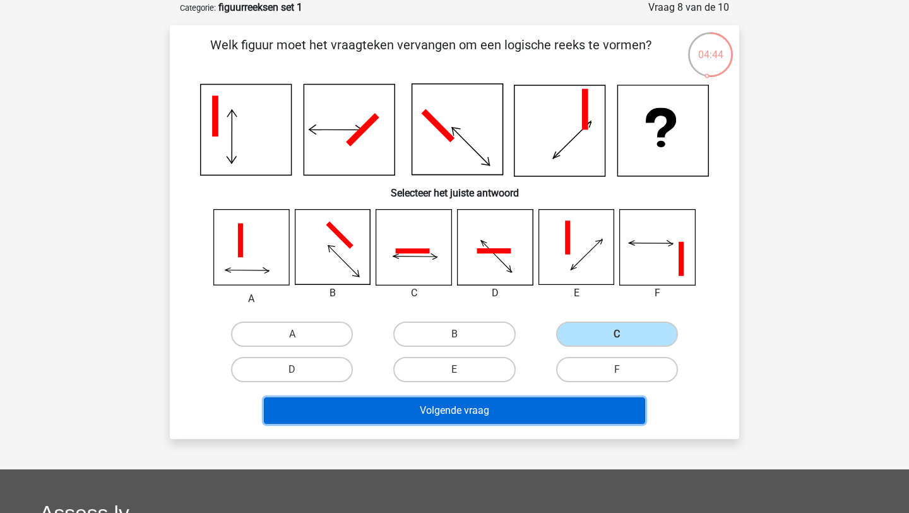
click at [544, 418] on button "Volgende vraag" at bounding box center [455, 410] width 382 height 27
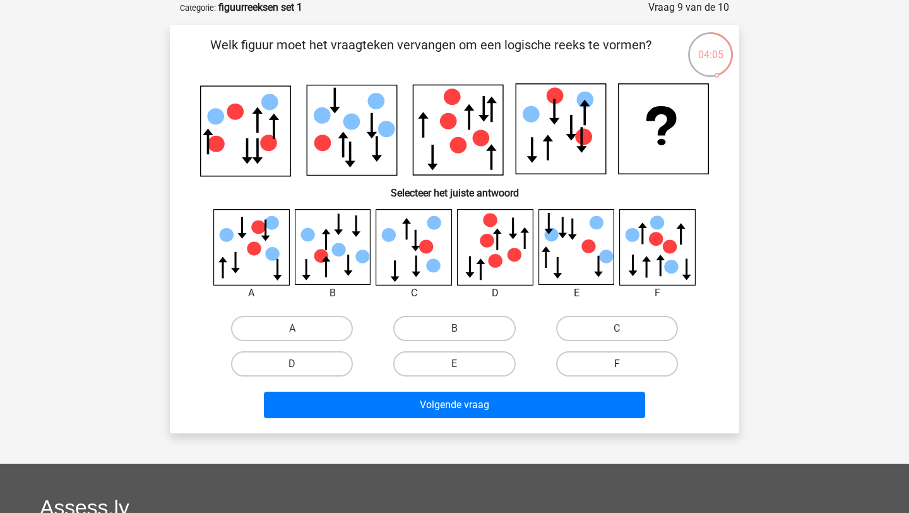
click at [623, 359] on label "F" at bounding box center [617, 363] width 122 height 25
click at [623, 364] on input "F" at bounding box center [621, 368] width 8 height 8
radio input "true"
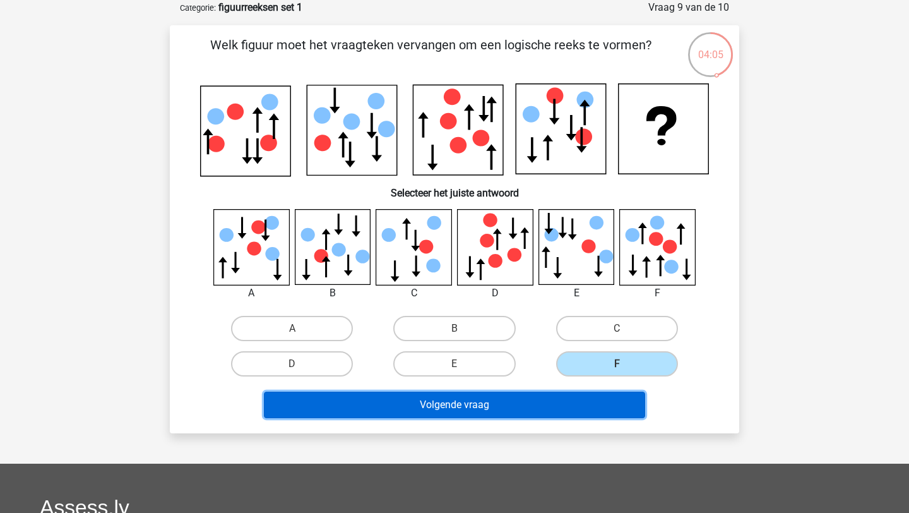
click at [578, 405] on button "Volgende vraag" at bounding box center [455, 405] width 382 height 27
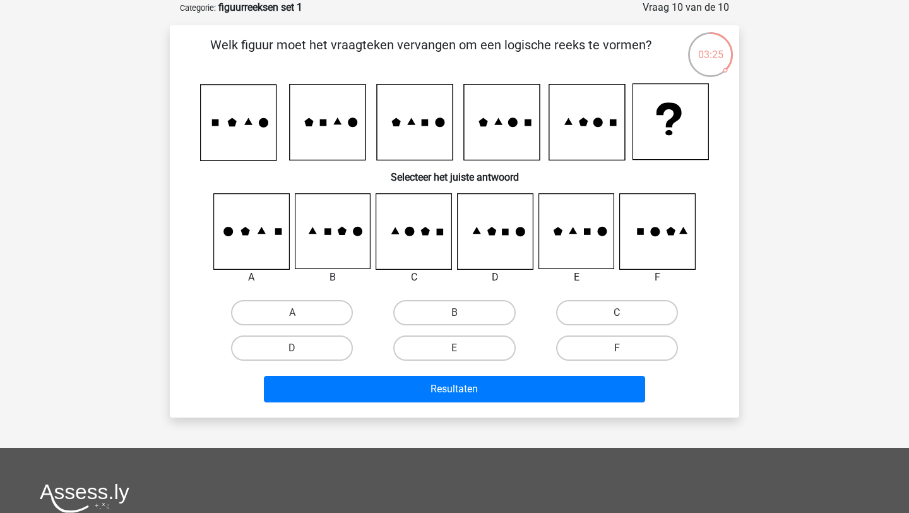
click at [625, 349] on label "F" at bounding box center [617, 347] width 122 height 25
click at [625, 349] on input "F" at bounding box center [621, 352] width 8 height 8
radio input "true"
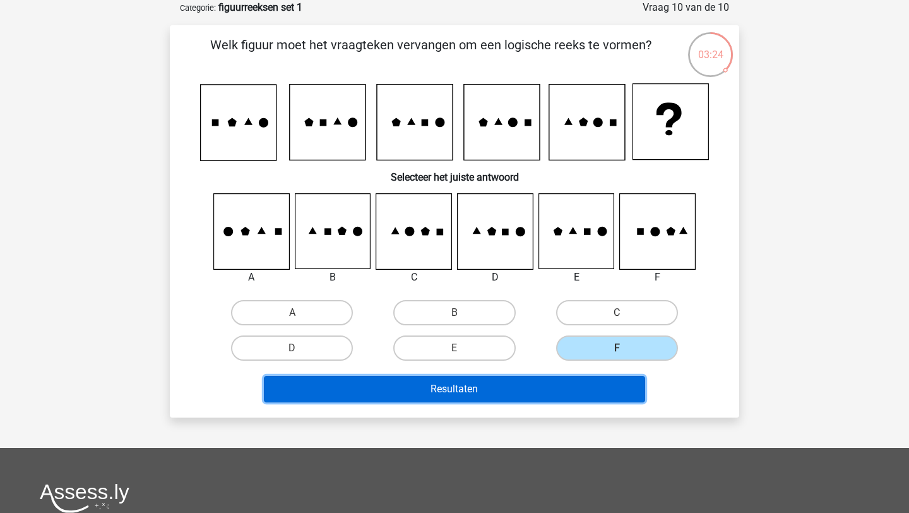
click at [585, 388] on button "Resultaten" at bounding box center [455, 389] width 382 height 27
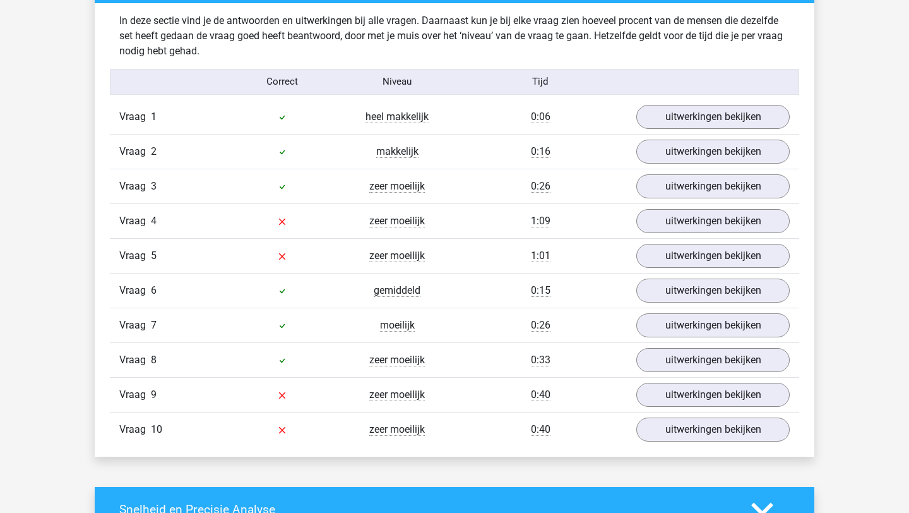
scroll to position [1065, 0]
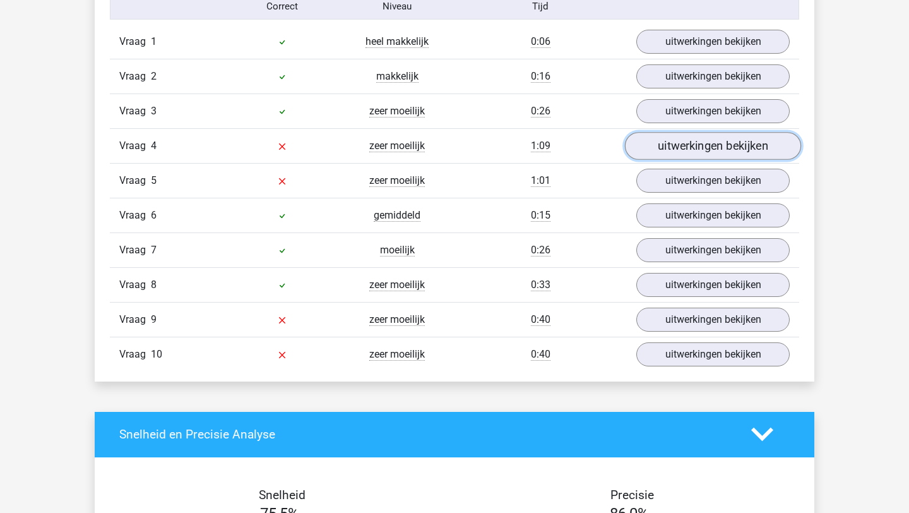
click at [676, 155] on link "uitwerkingen bekijken" at bounding box center [713, 146] width 176 height 28
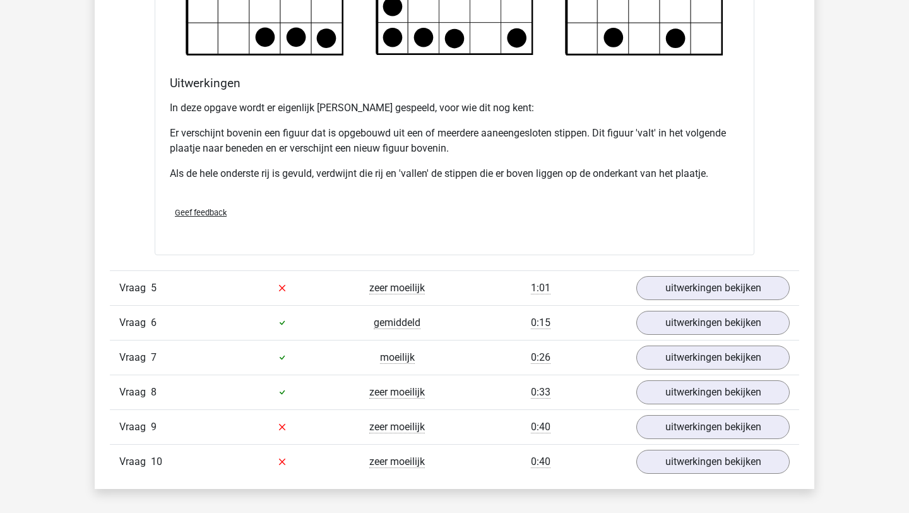
scroll to position [1740, 0]
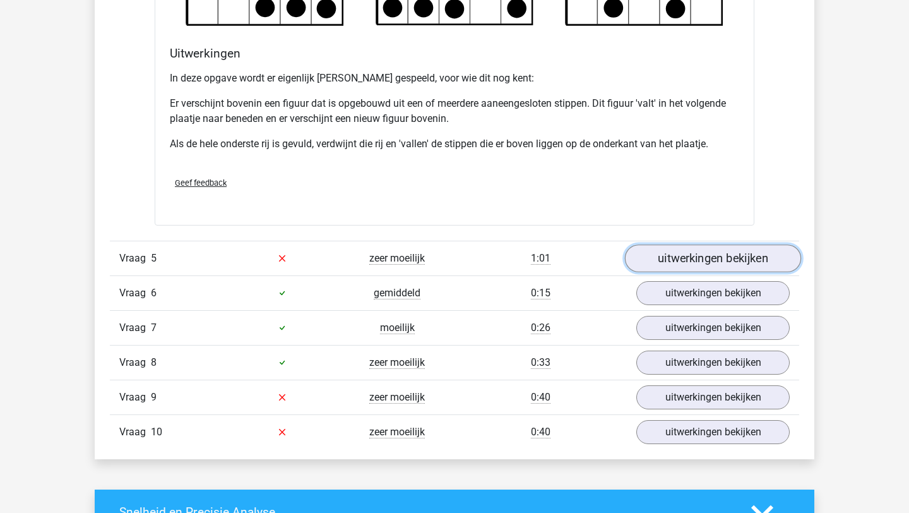
click at [695, 257] on link "uitwerkingen bekijken" at bounding box center [713, 258] width 176 height 28
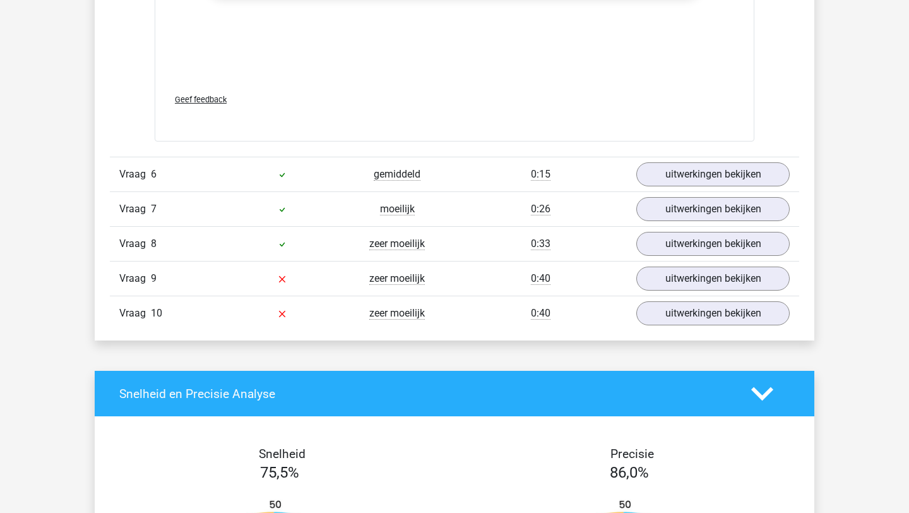
scroll to position [2991, 0]
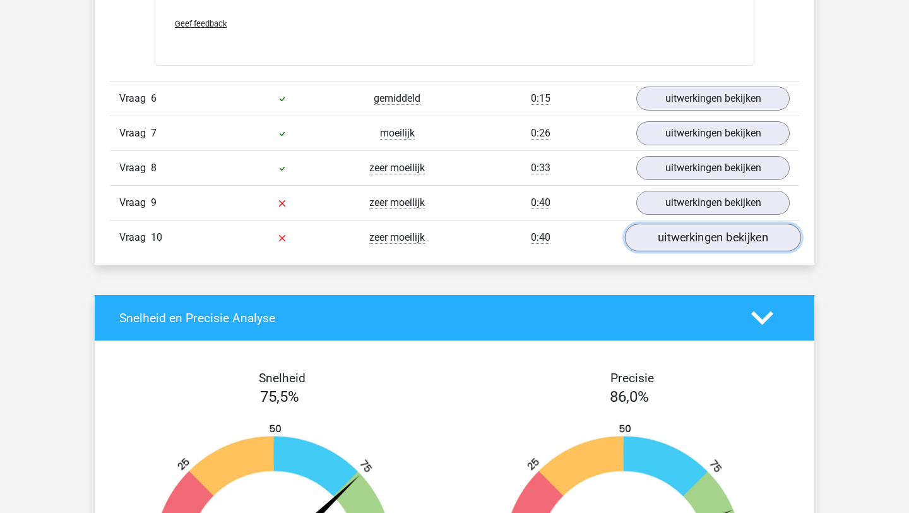
click at [695, 246] on link "uitwerkingen bekijken" at bounding box center [713, 238] width 176 height 28
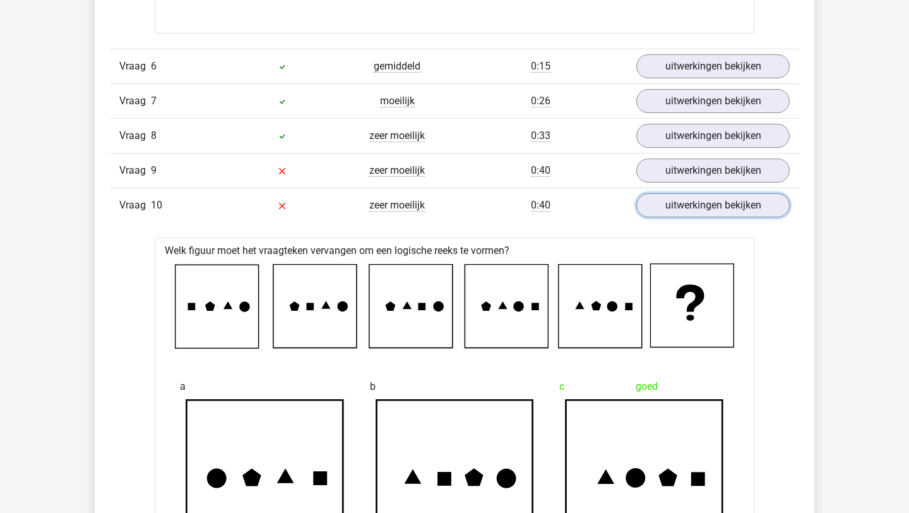
scroll to position [2828, 0]
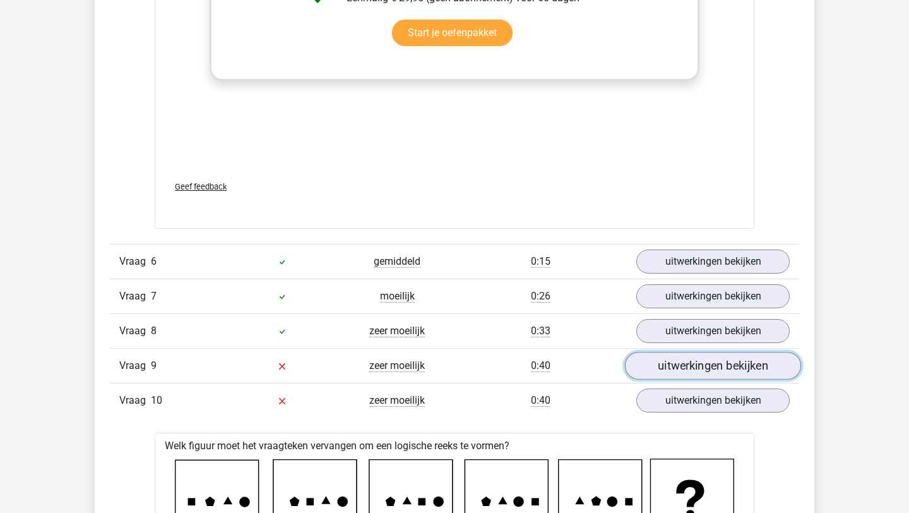
click at [685, 371] on link "uitwerkingen bekijken" at bounding box center [713, 366] width 176 height 28
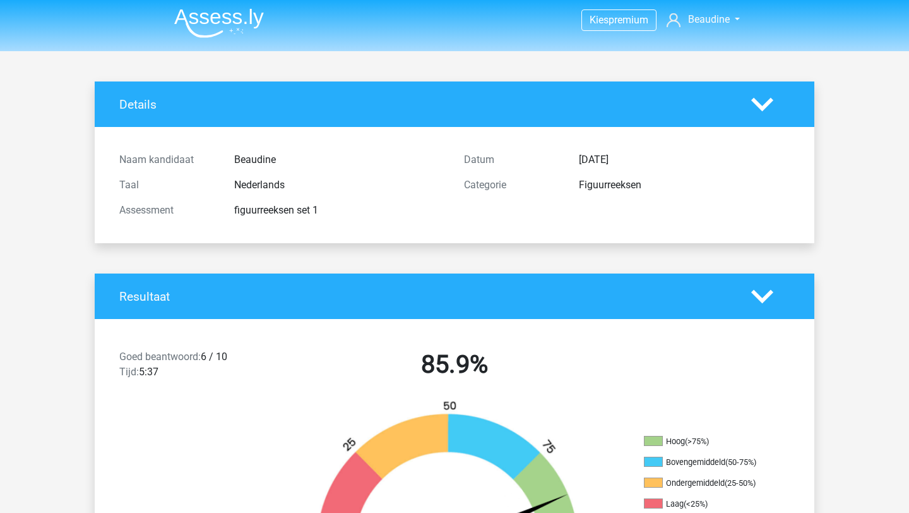
scroll to position [0, 0]
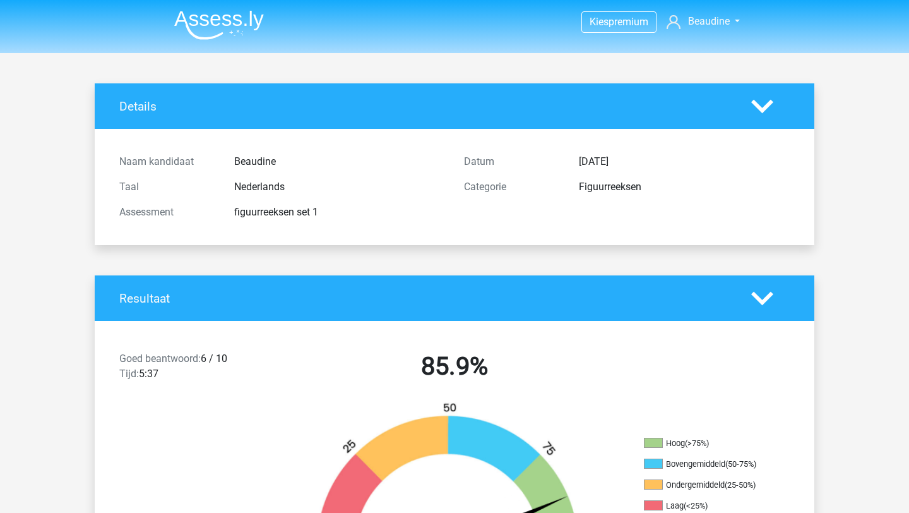
click at [239, 25] on img at bounding box center [219, 25] width 90 height 30
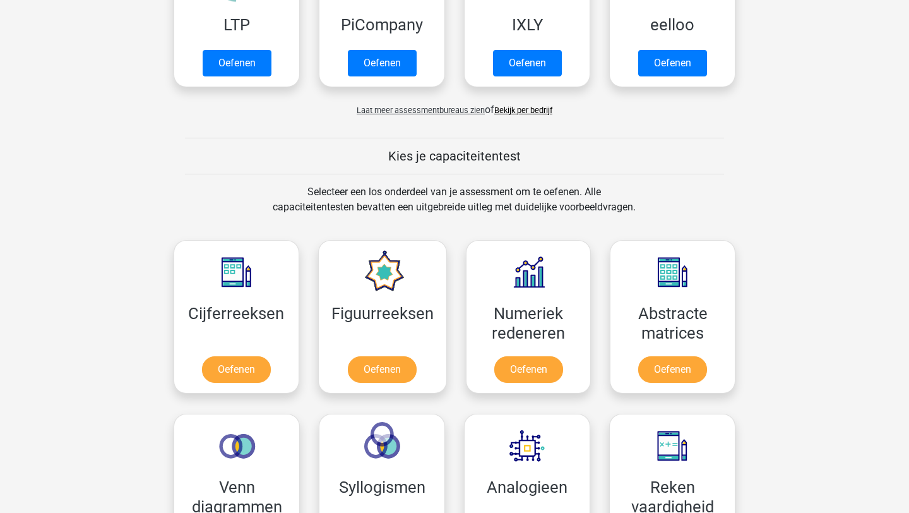
scroll to position [437, 0]
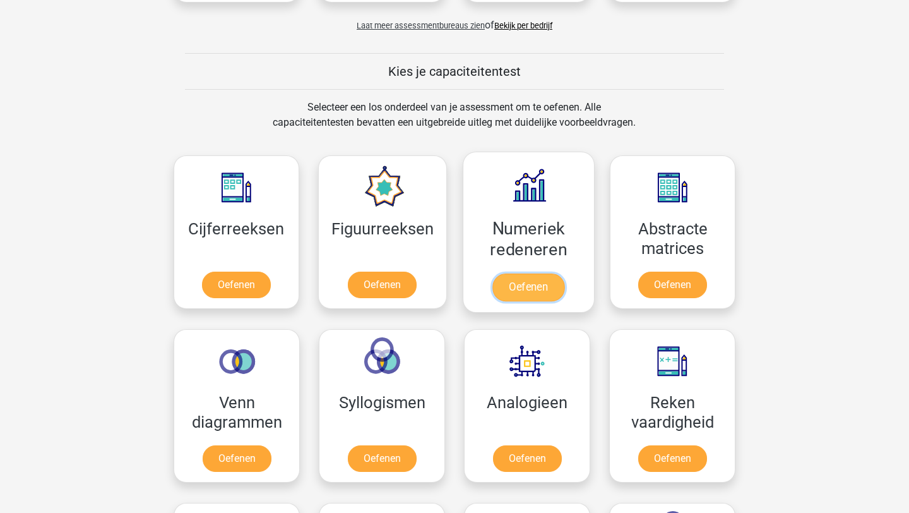
click at [543, 290] on link "Oefenen" at bounding box center [529, 287] width 72 height 28
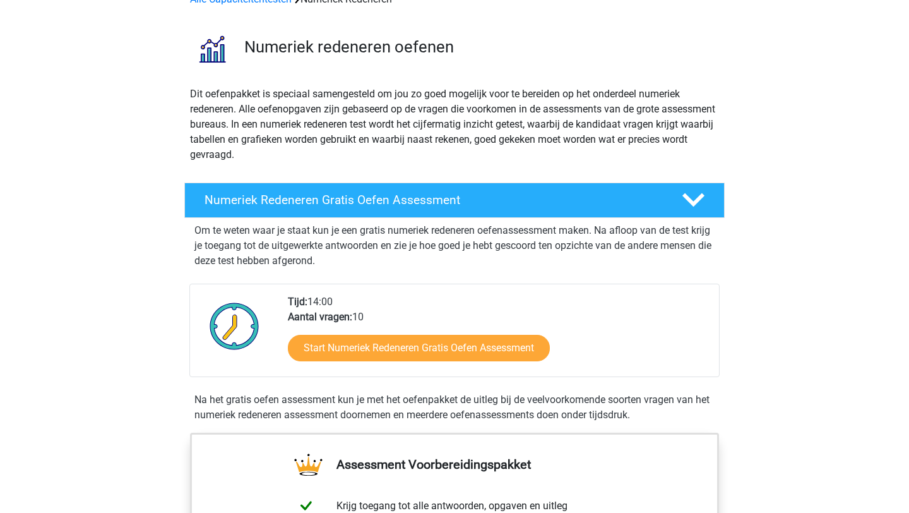
scroll to position [169, 0]
